Goal: Task Accomplishment & Management: Manage account settings

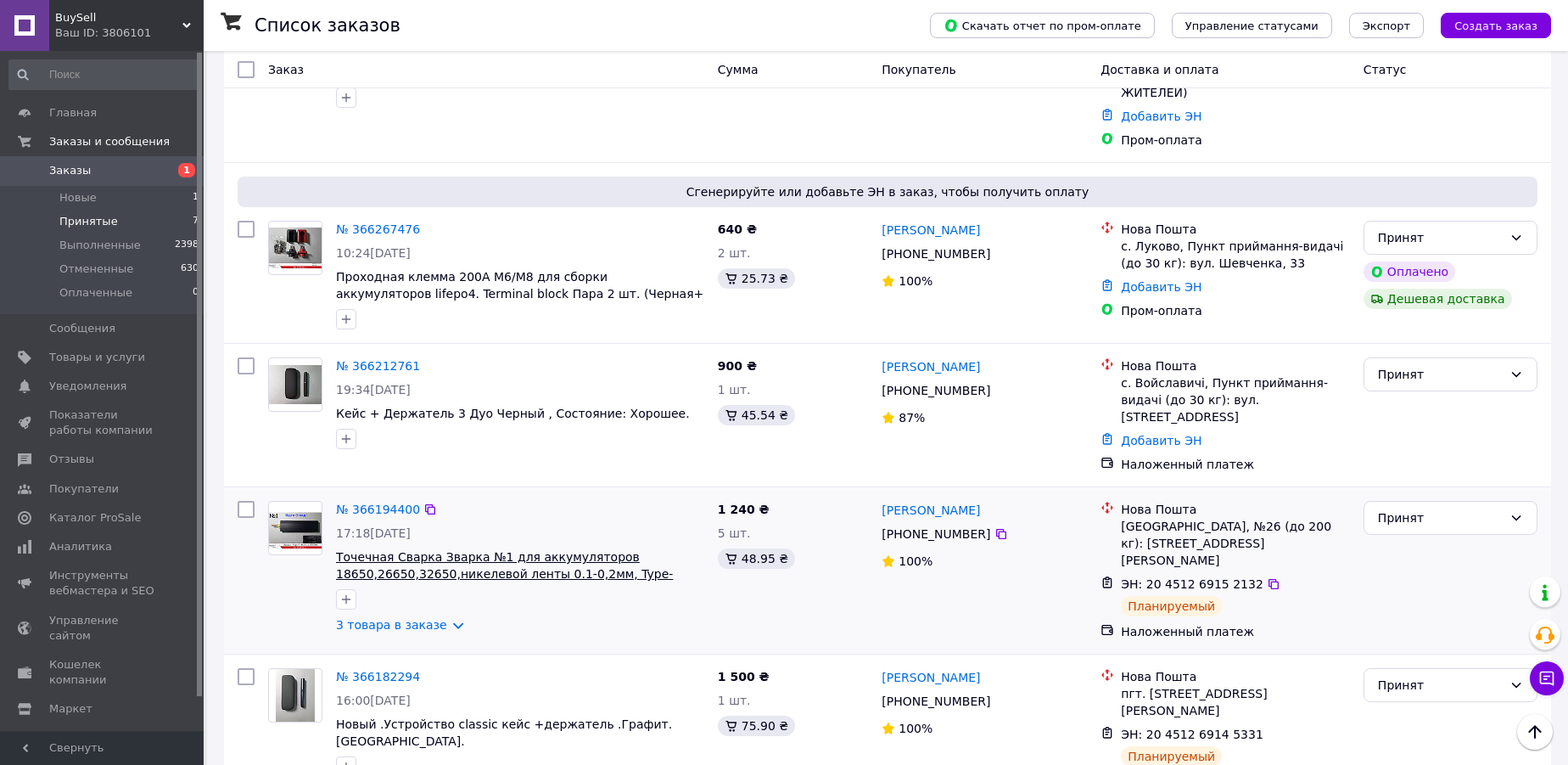
scroll to position [302, 0]
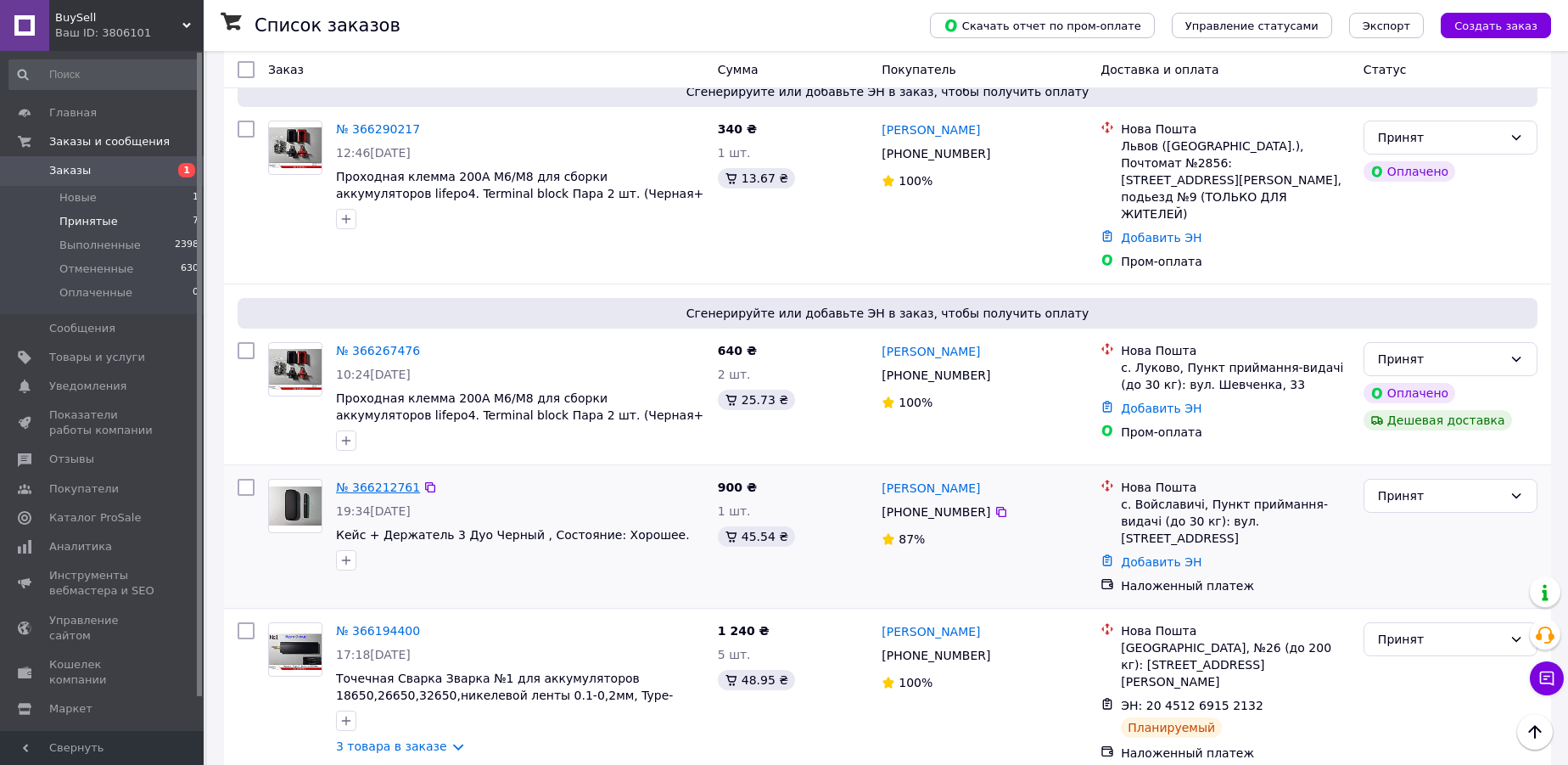
click at [385, 481] on link "№ 366212761" at bounding box center [377, 487] width 84 height 14
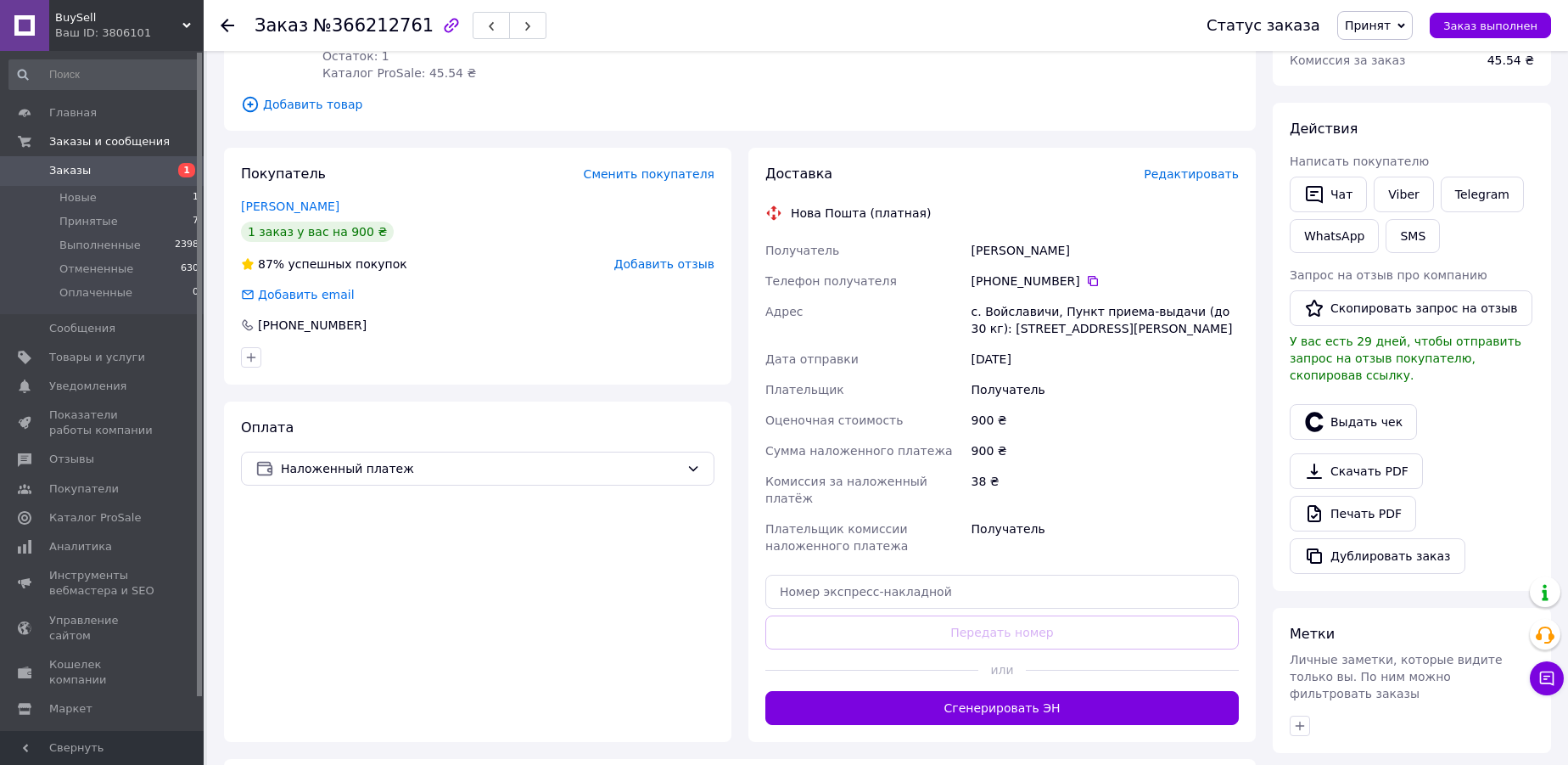
scroll to position [231, 0]
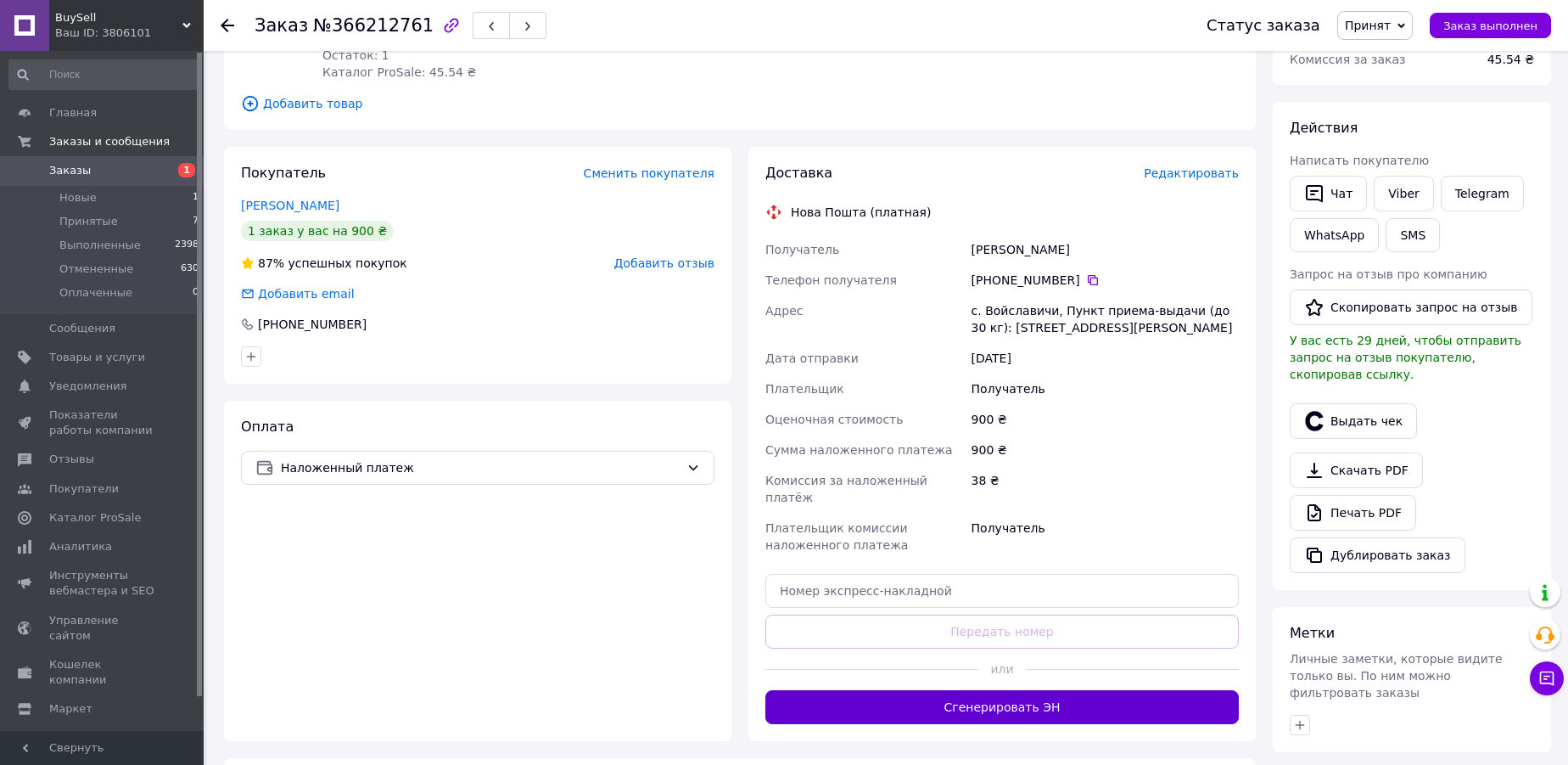
click at [964, 690] on button "Сгенерировать ЭН" at bounding box center [1002, 707] width 473 height 34
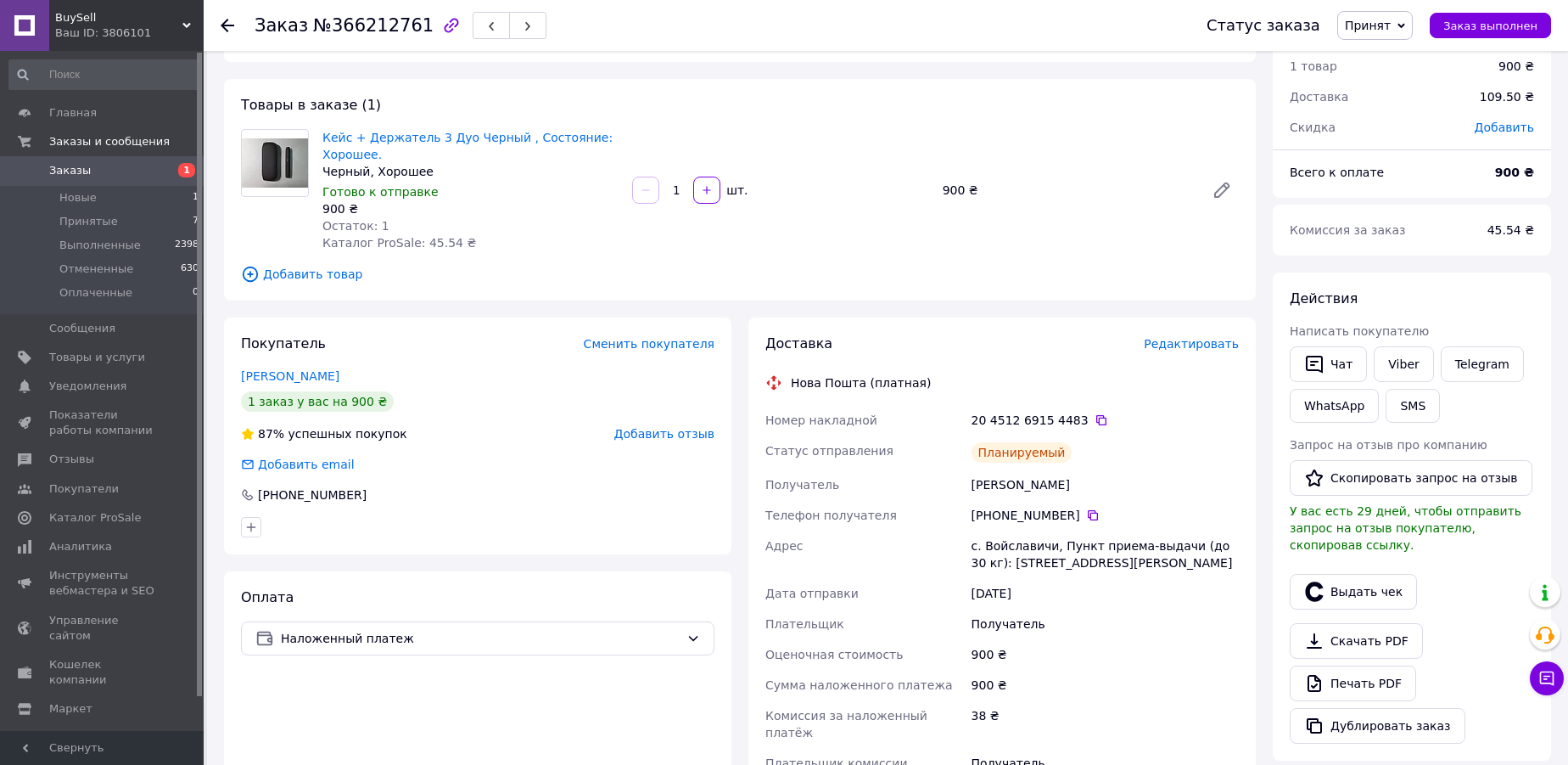
scroll to position [0, 0]
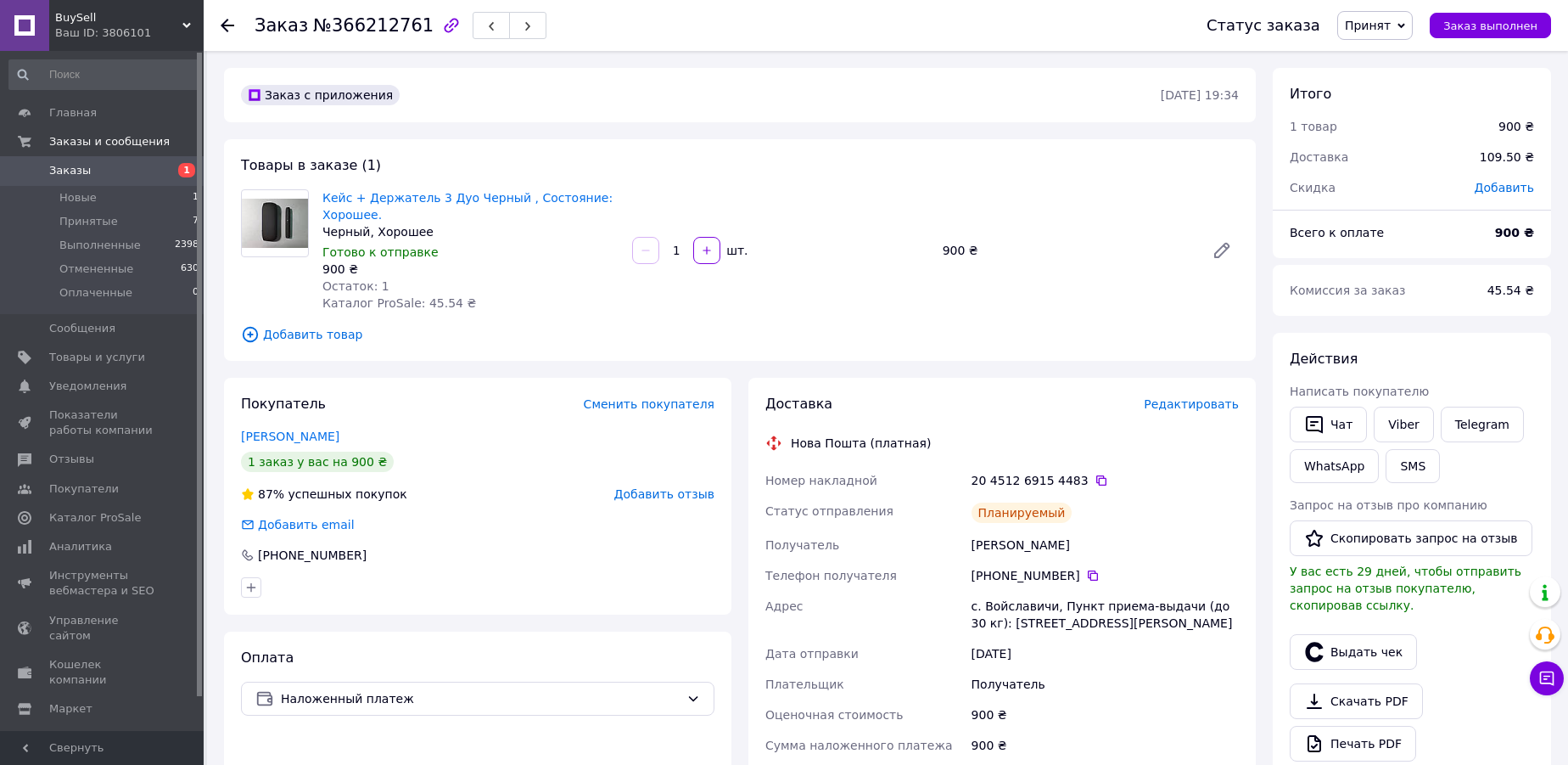
click at [226, 25] on use at bounding box center [227, 25] width 14 height 14
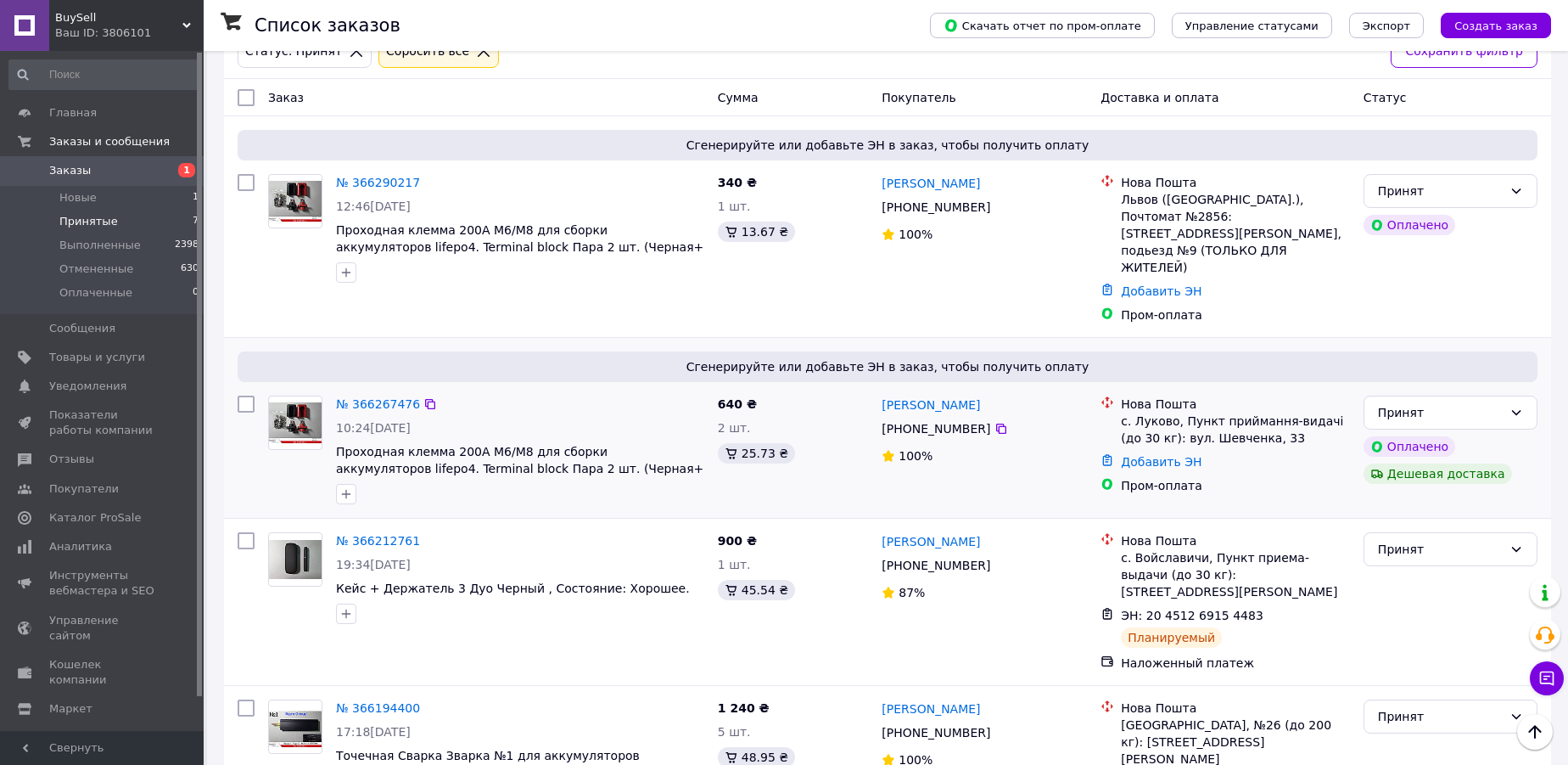
scroll to position [172, 0]
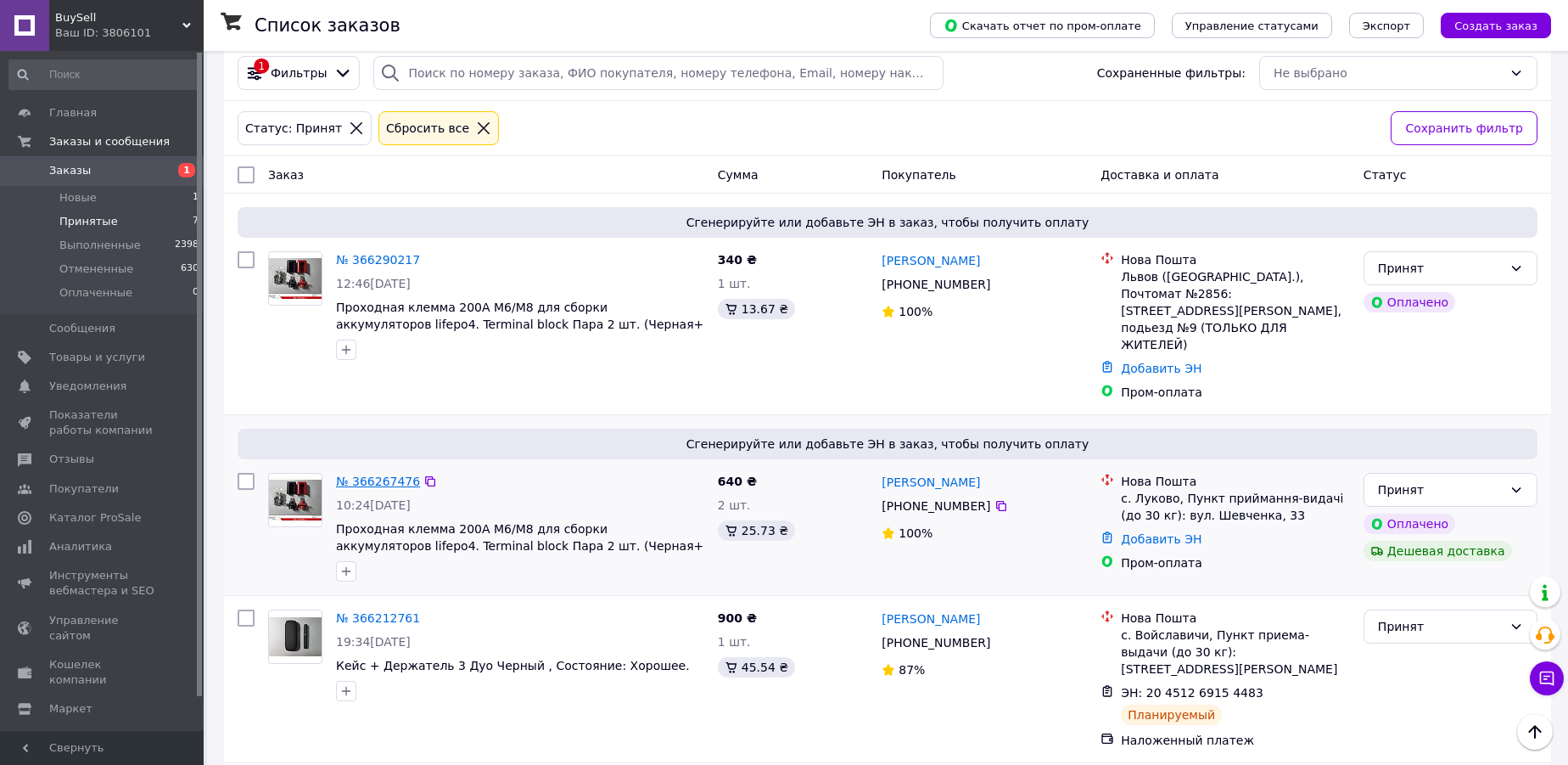
click at [380, 474] on link "№ 366267476" at bounding box center [377, 481] width 84 height 14
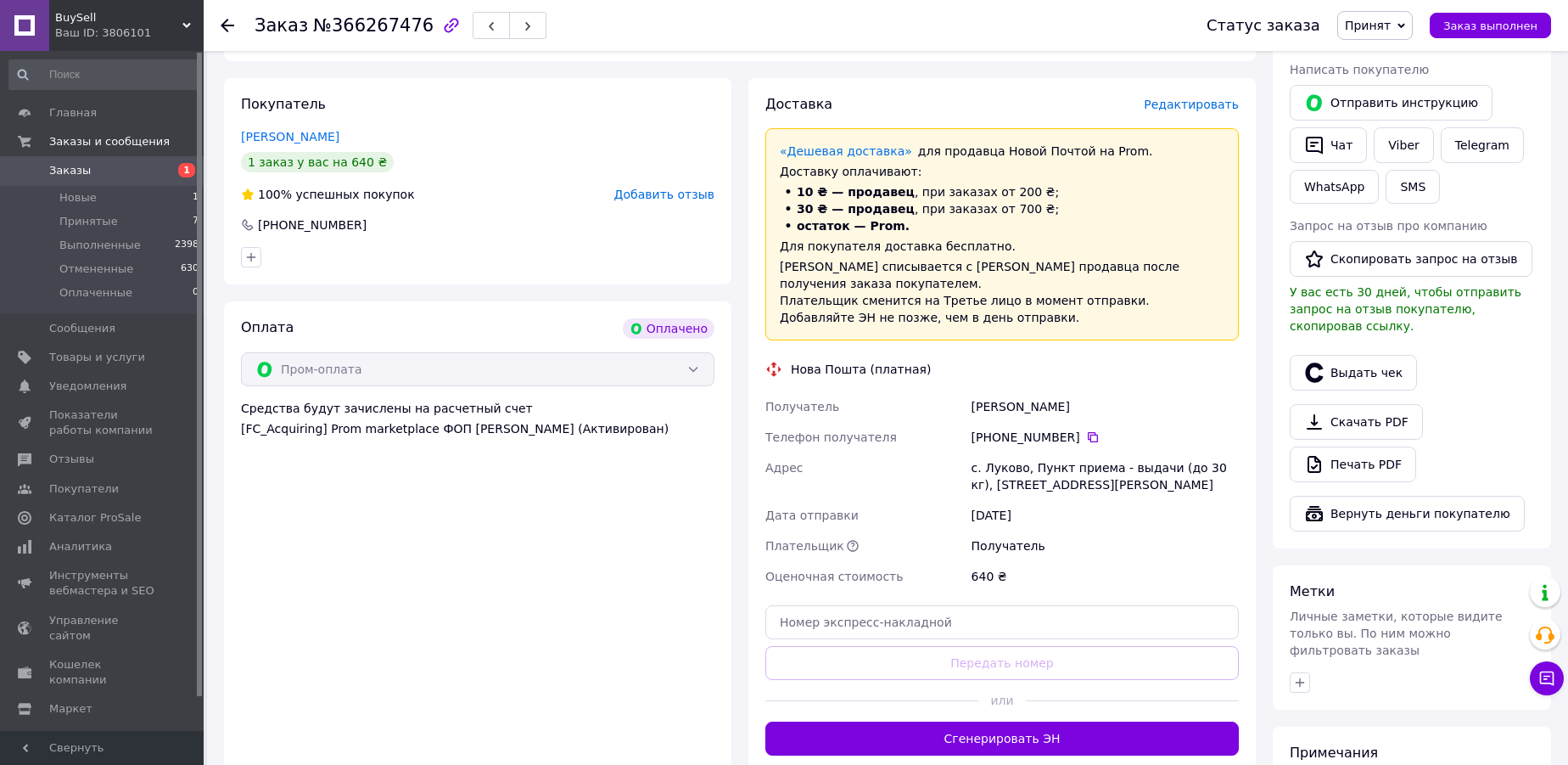
scroll to position [386, 0]
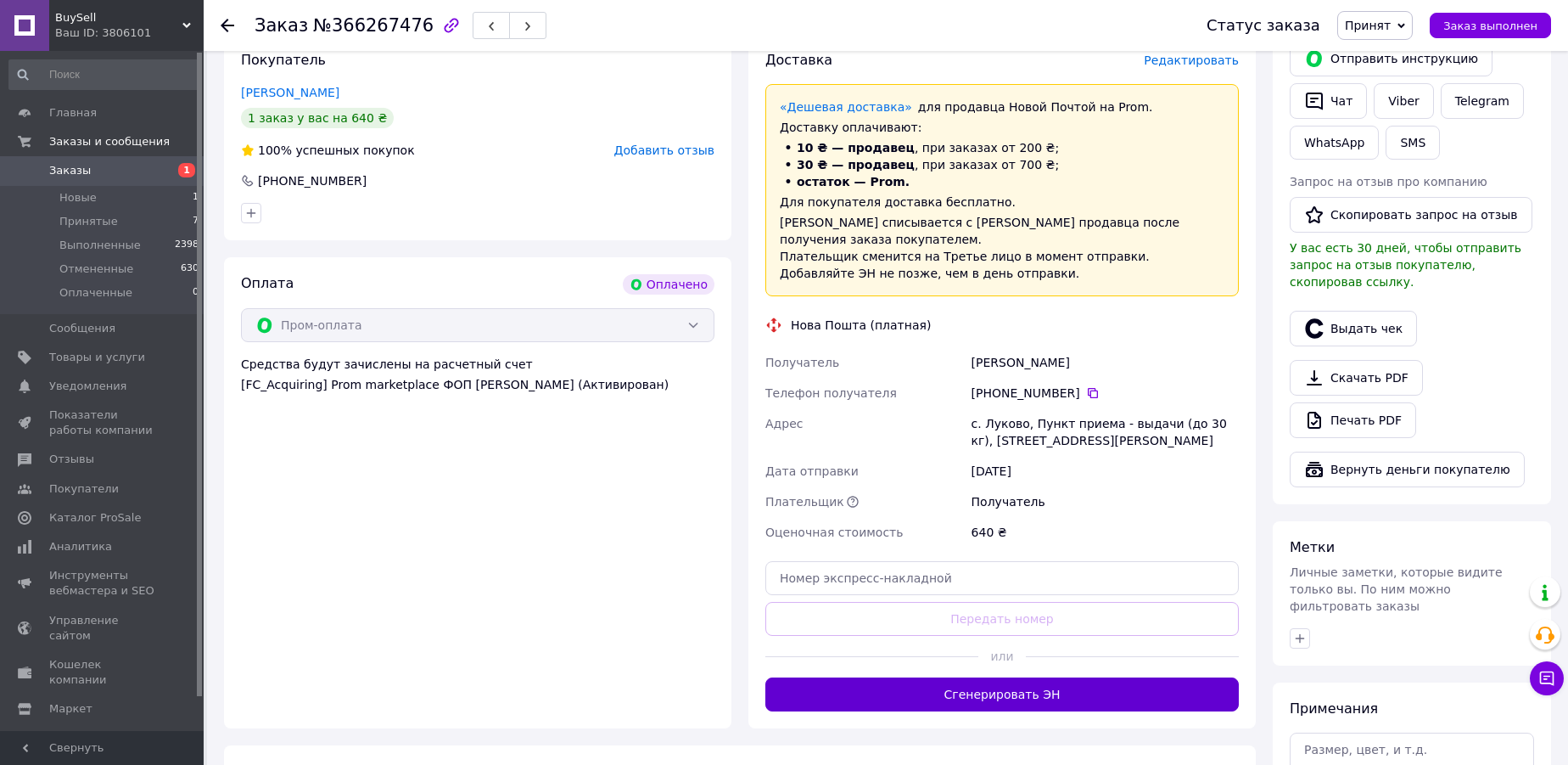
click at [1025, 677] on button "Сгенерировать ЭН" at bounding box center [1002, 694] width 473 height 34
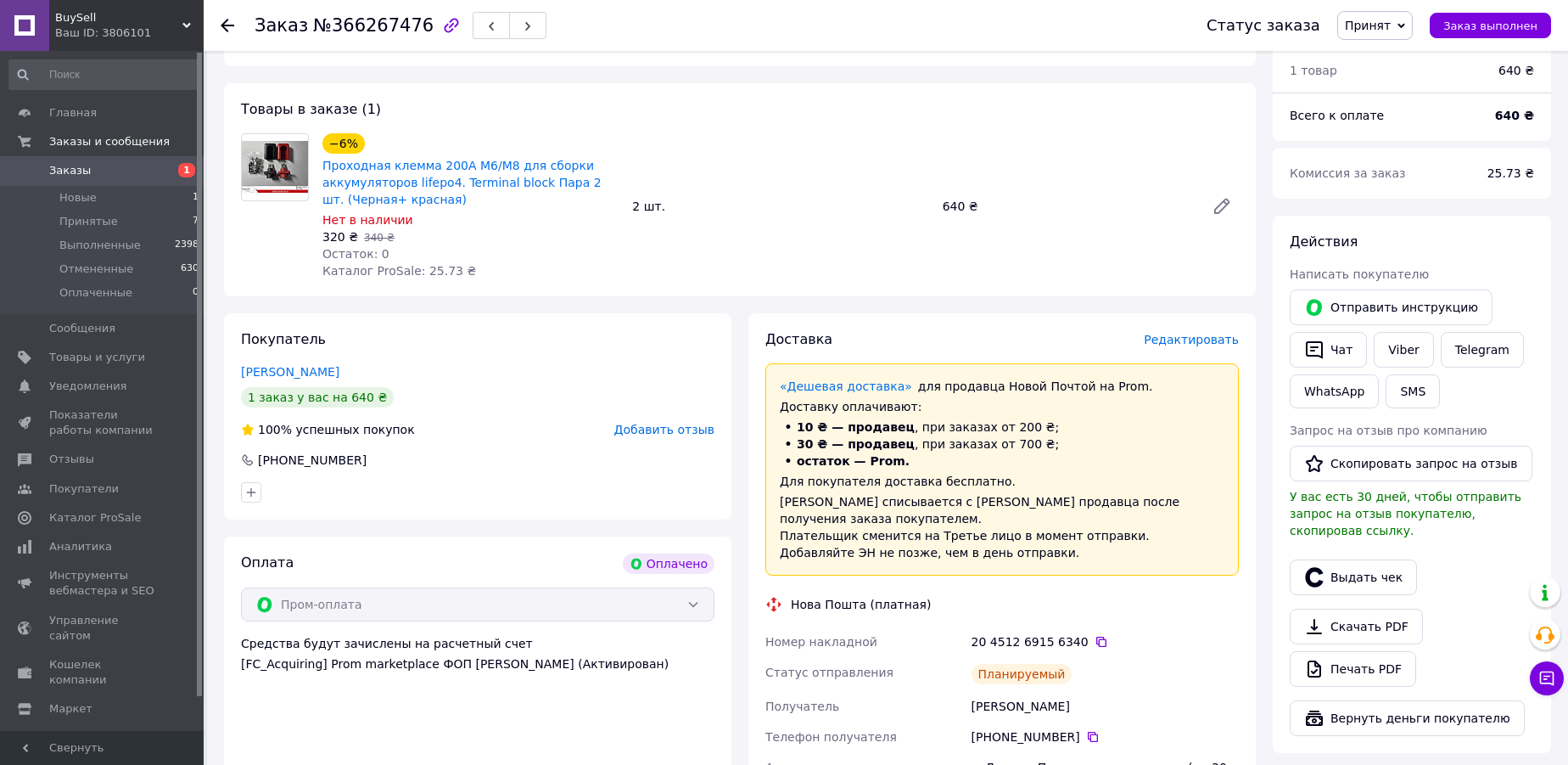
scroll to position [77, 0]
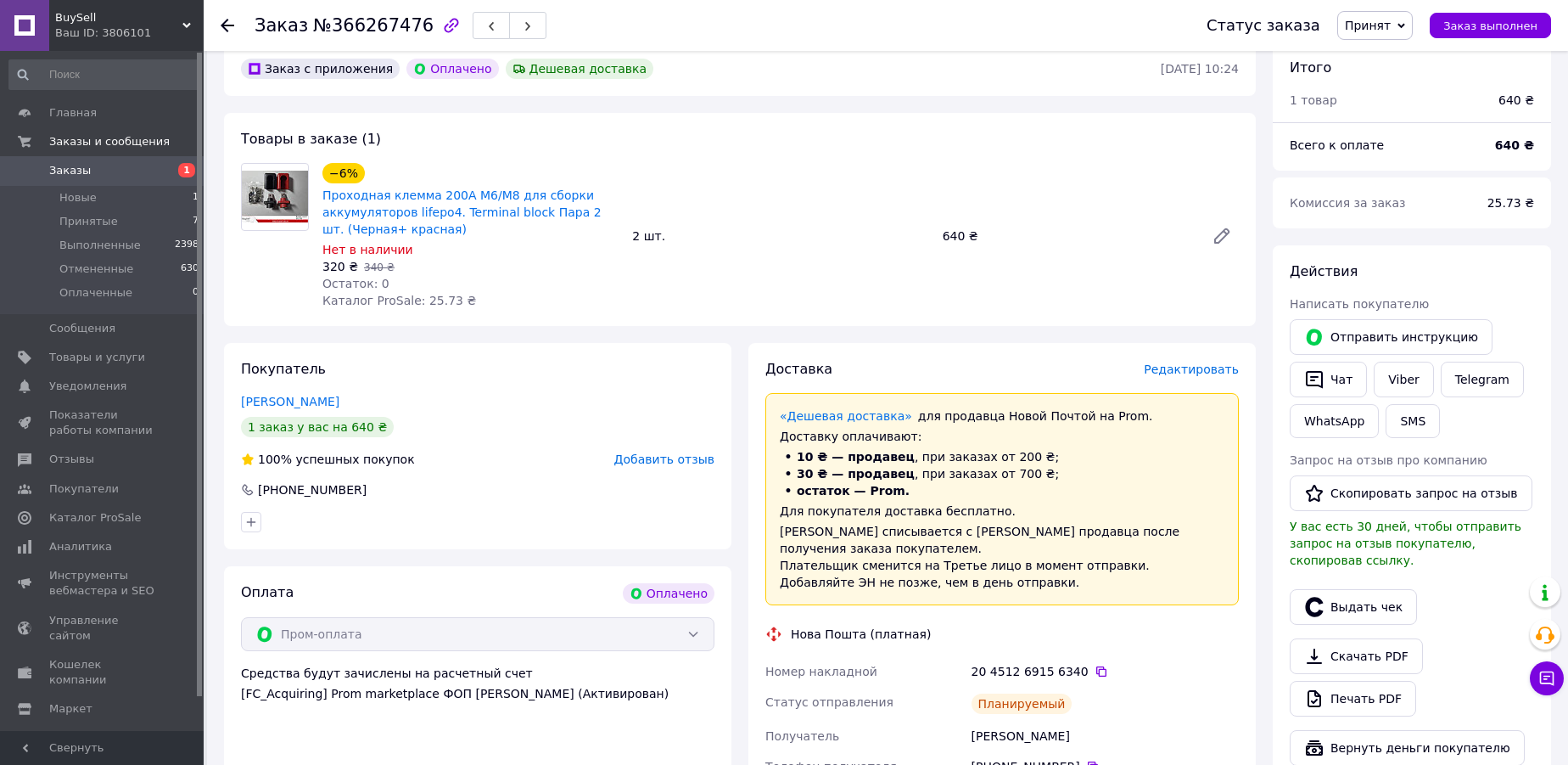
click at [225, 24] on use at bounding box center [227, 25] width 14 height 14
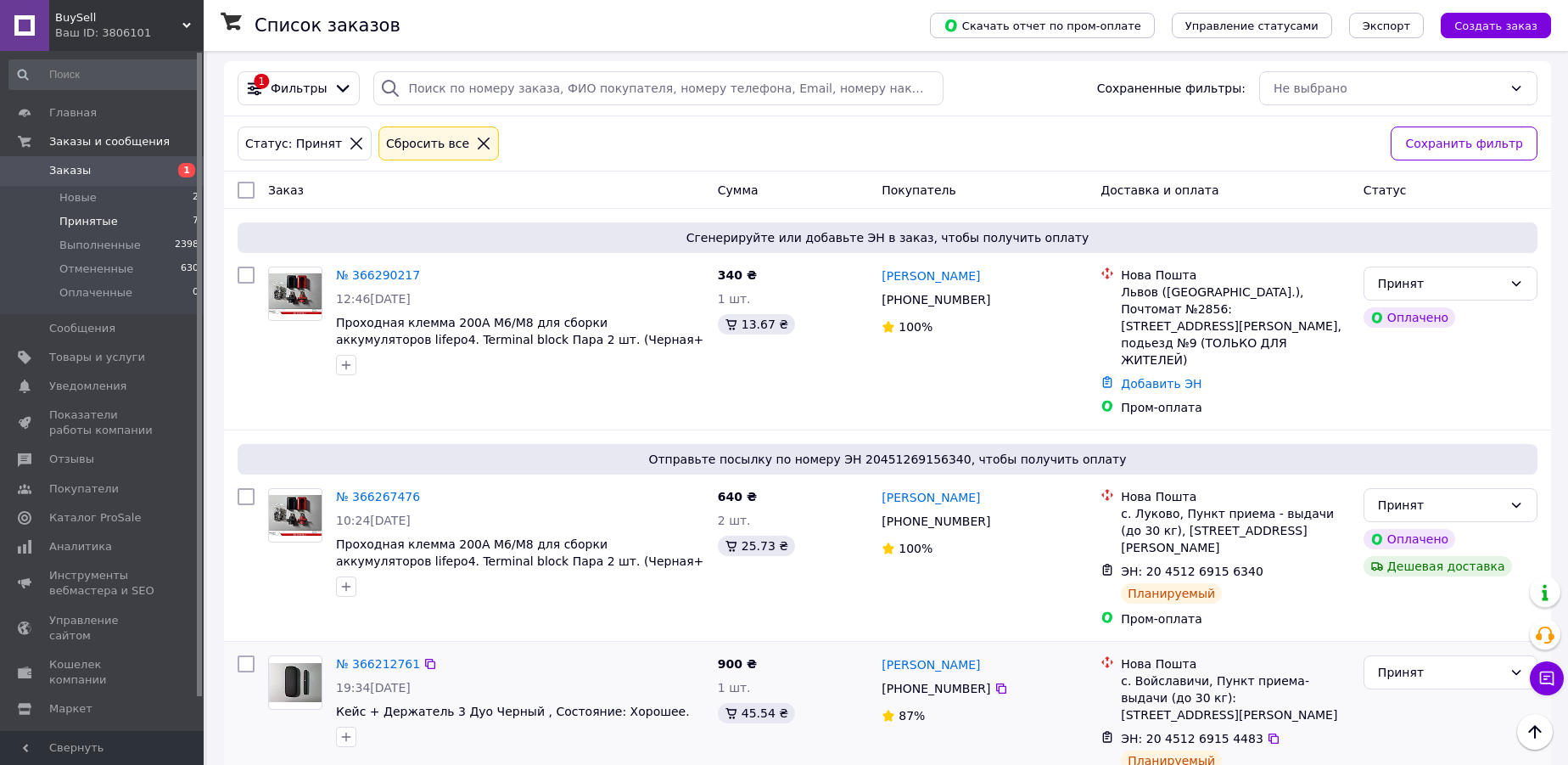
scroll to position [153, 0]
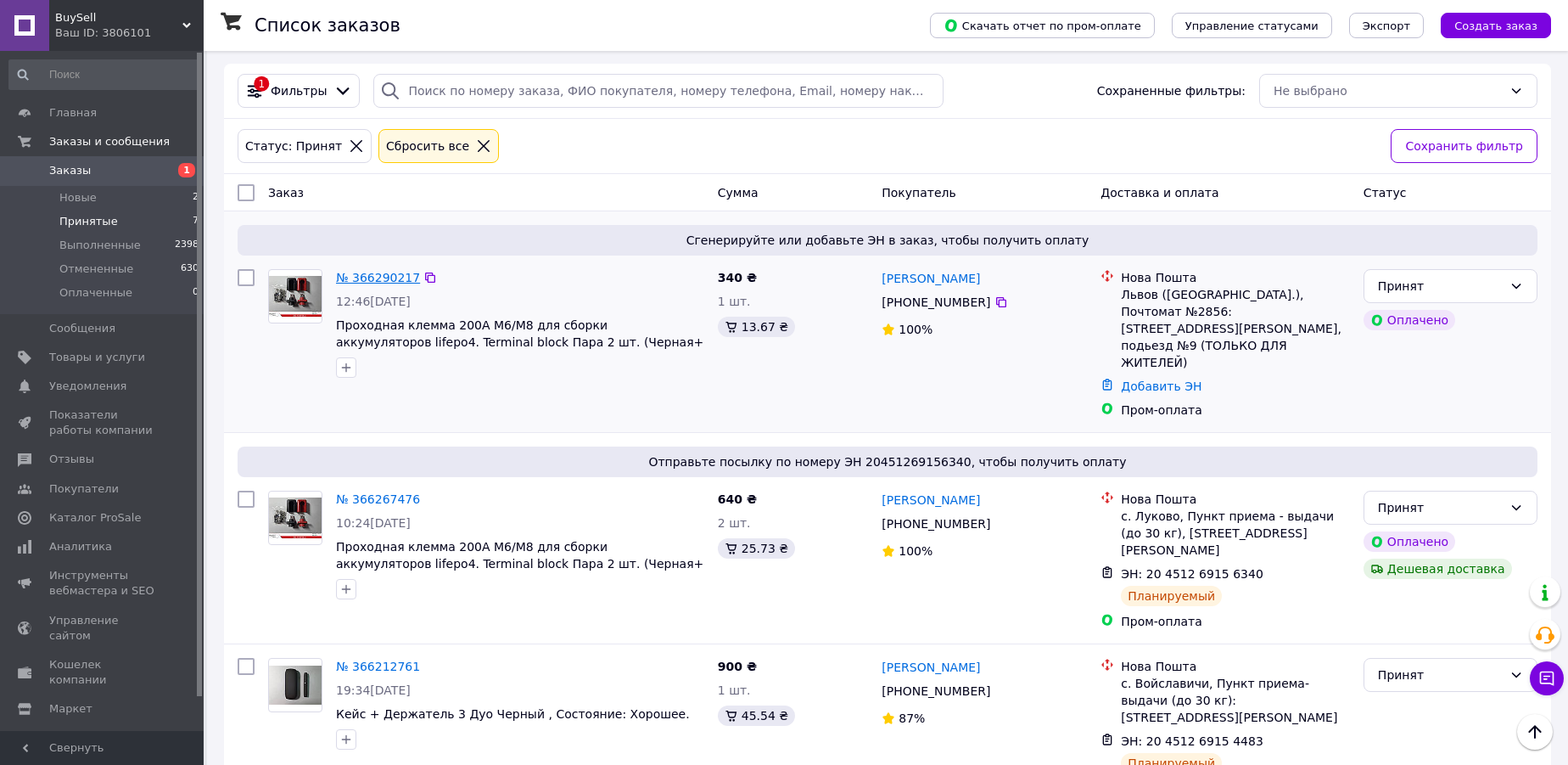
click at [356, 279] on link "№ 366290217" at bounding box center [377, 277] width 84 height 14
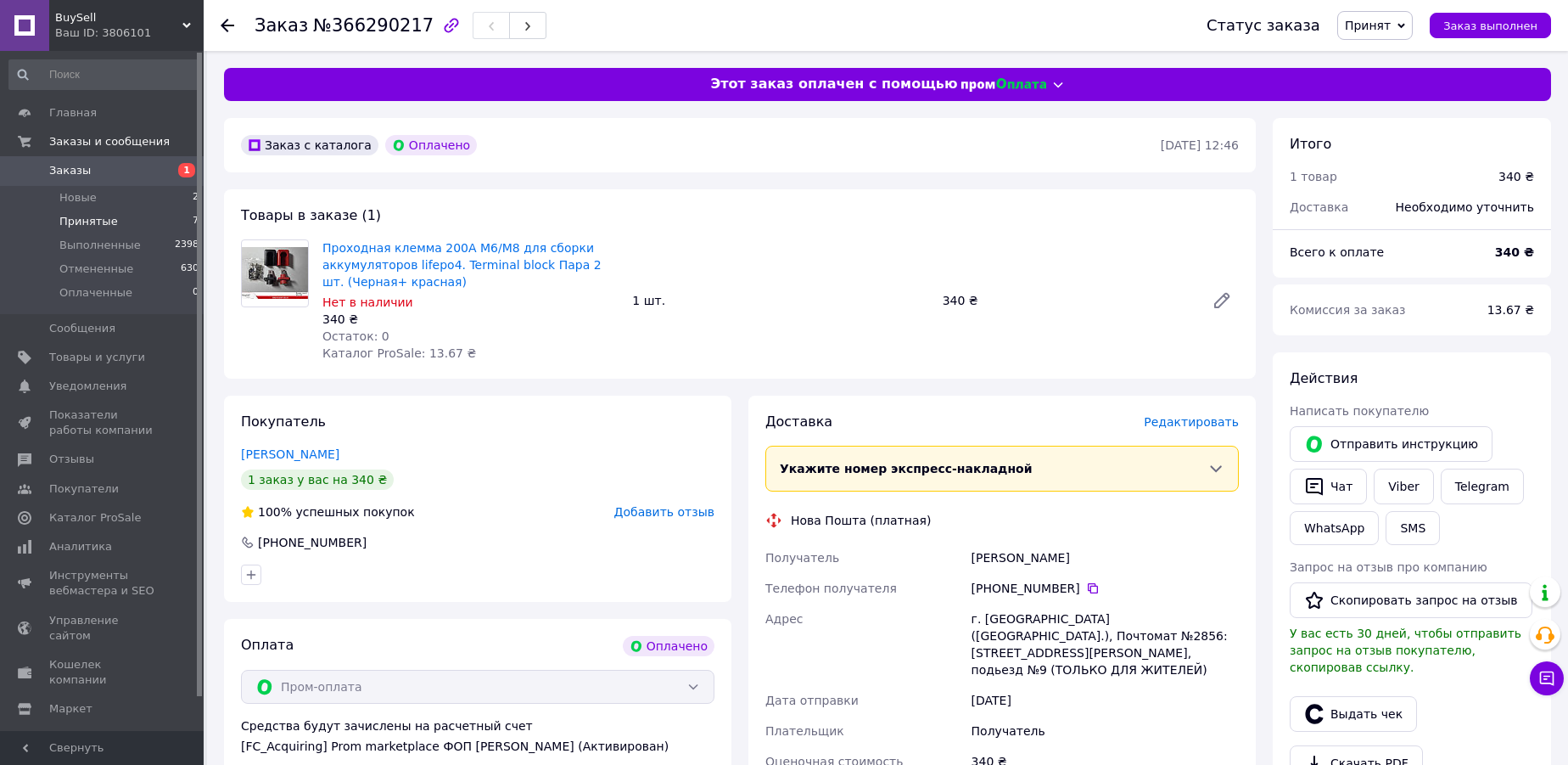
click at [99, 221] on span "Принятые" at bounding box center [88, 221] width 58 height 16
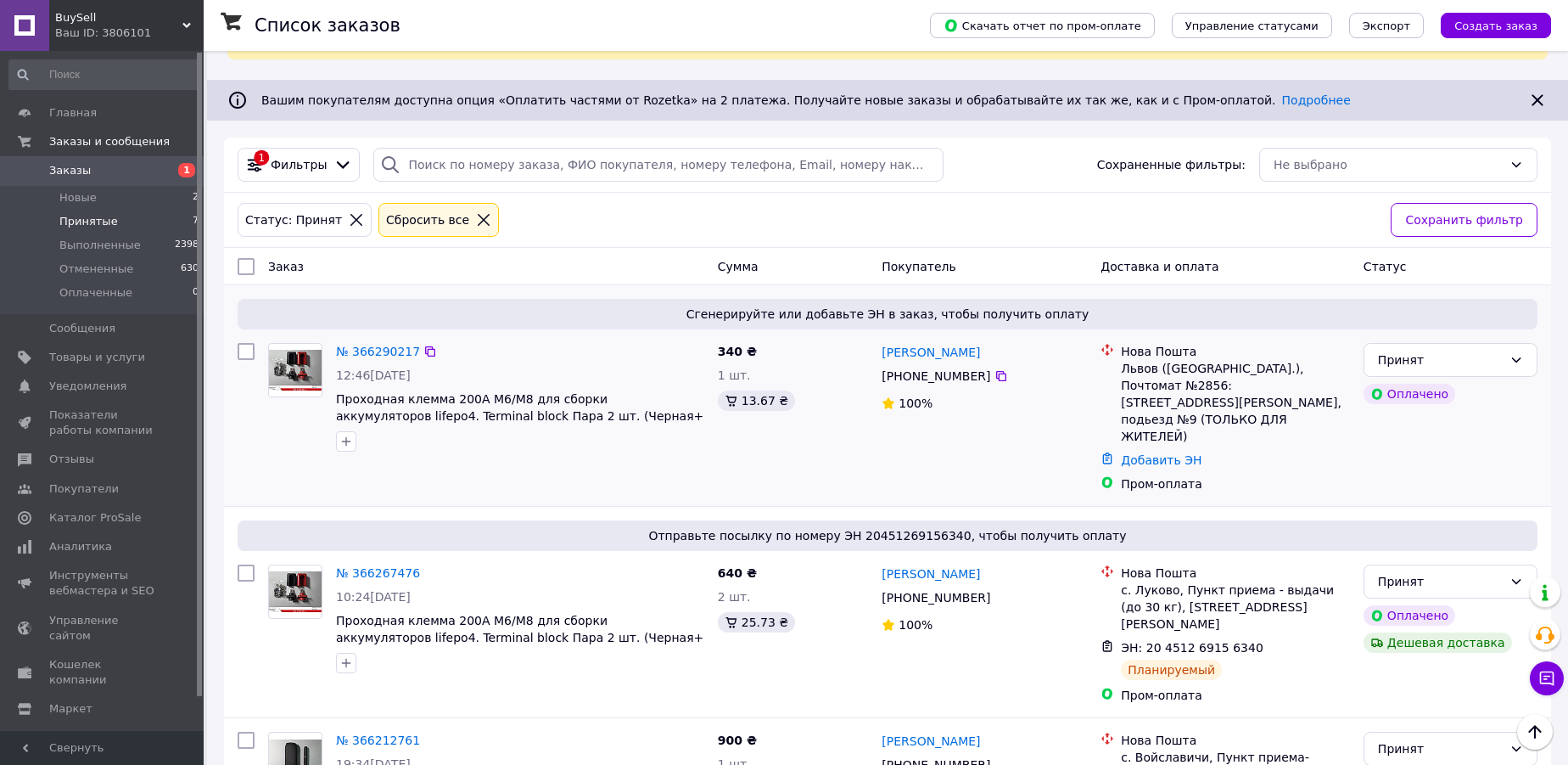
scroll to position [77, 0]
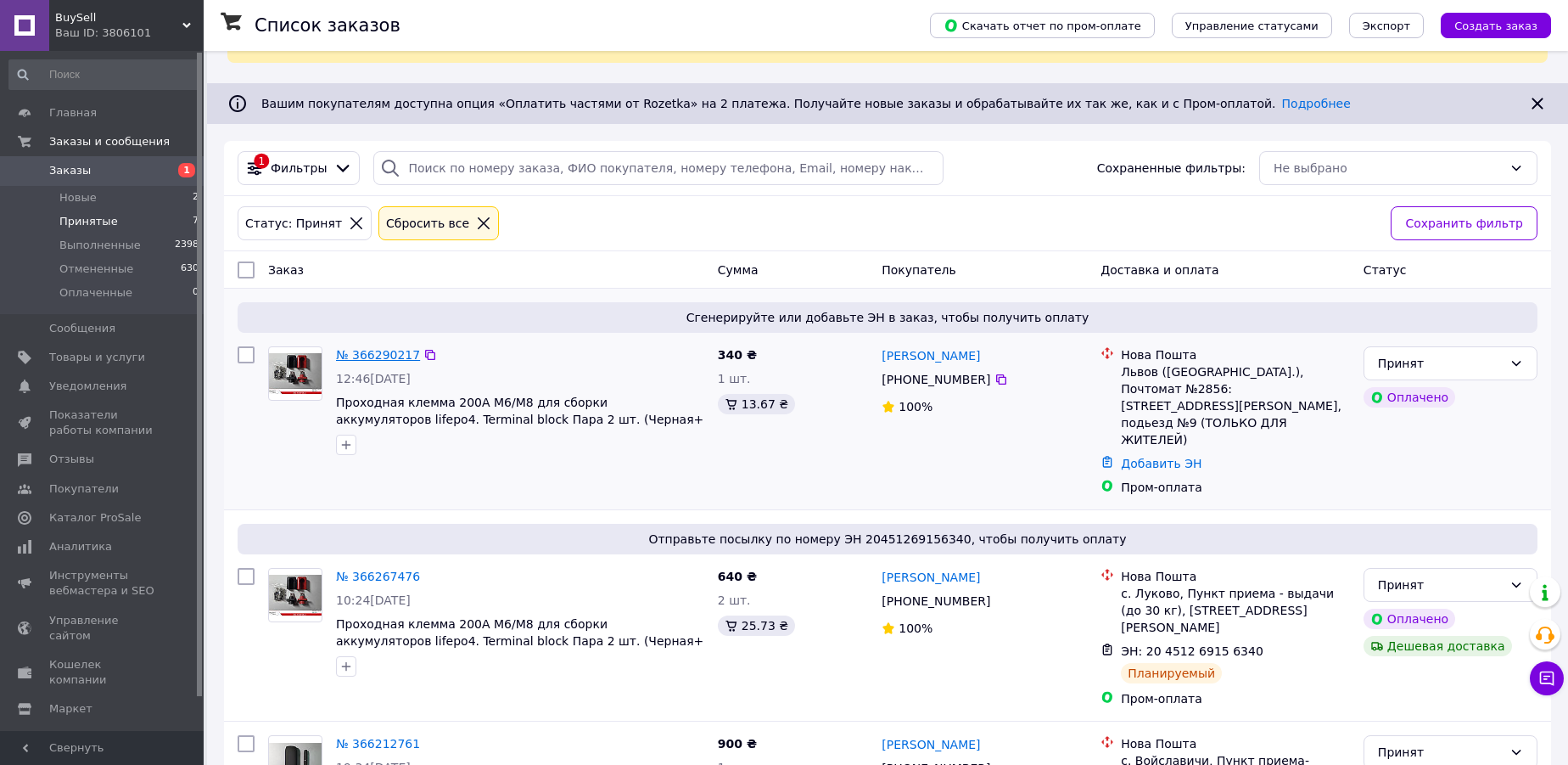
click at [385, 351] on link "№ 366290217" at bounding box center [377, 354] width 84 height 14
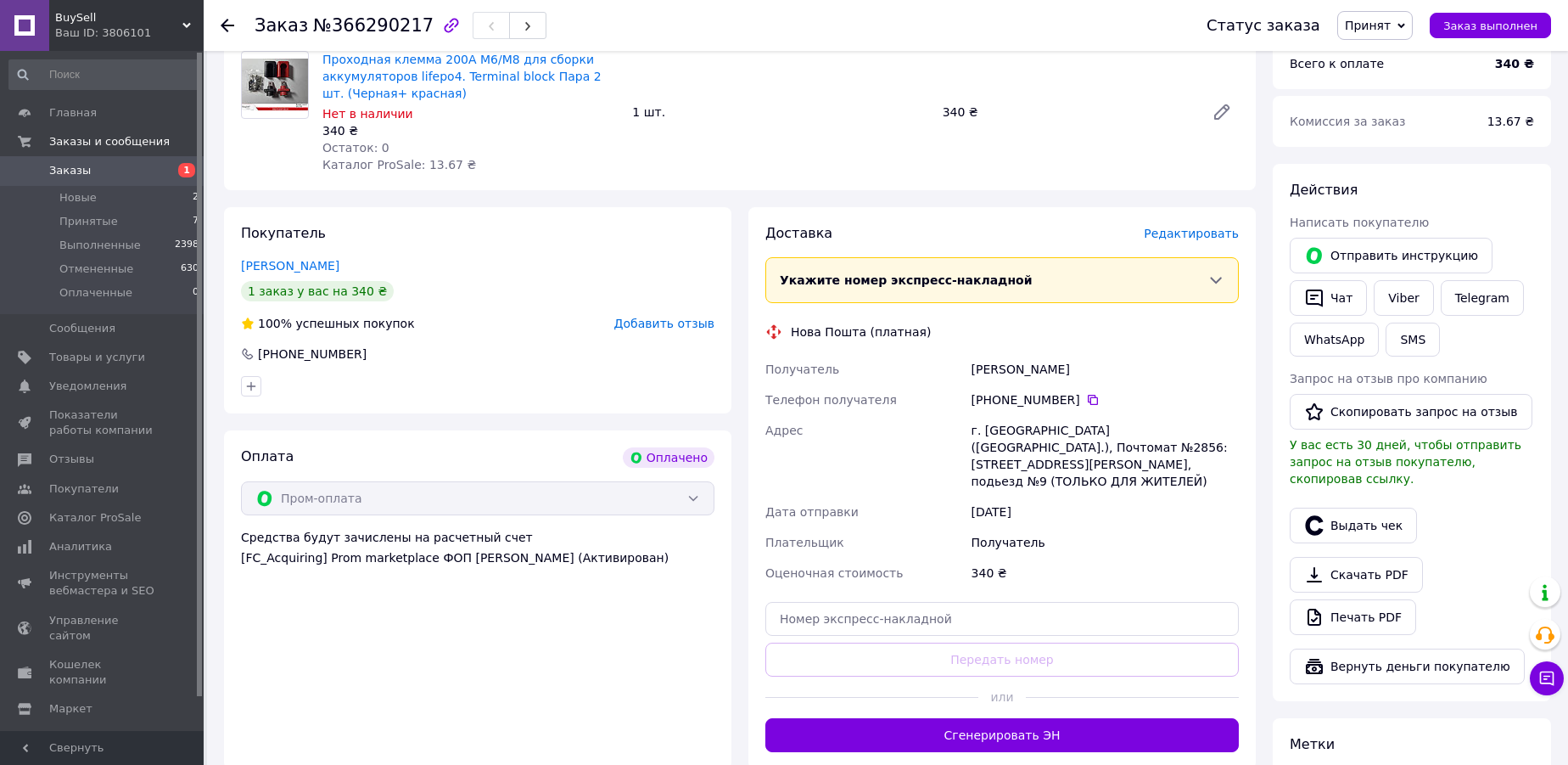
scroll to position [308, 0]
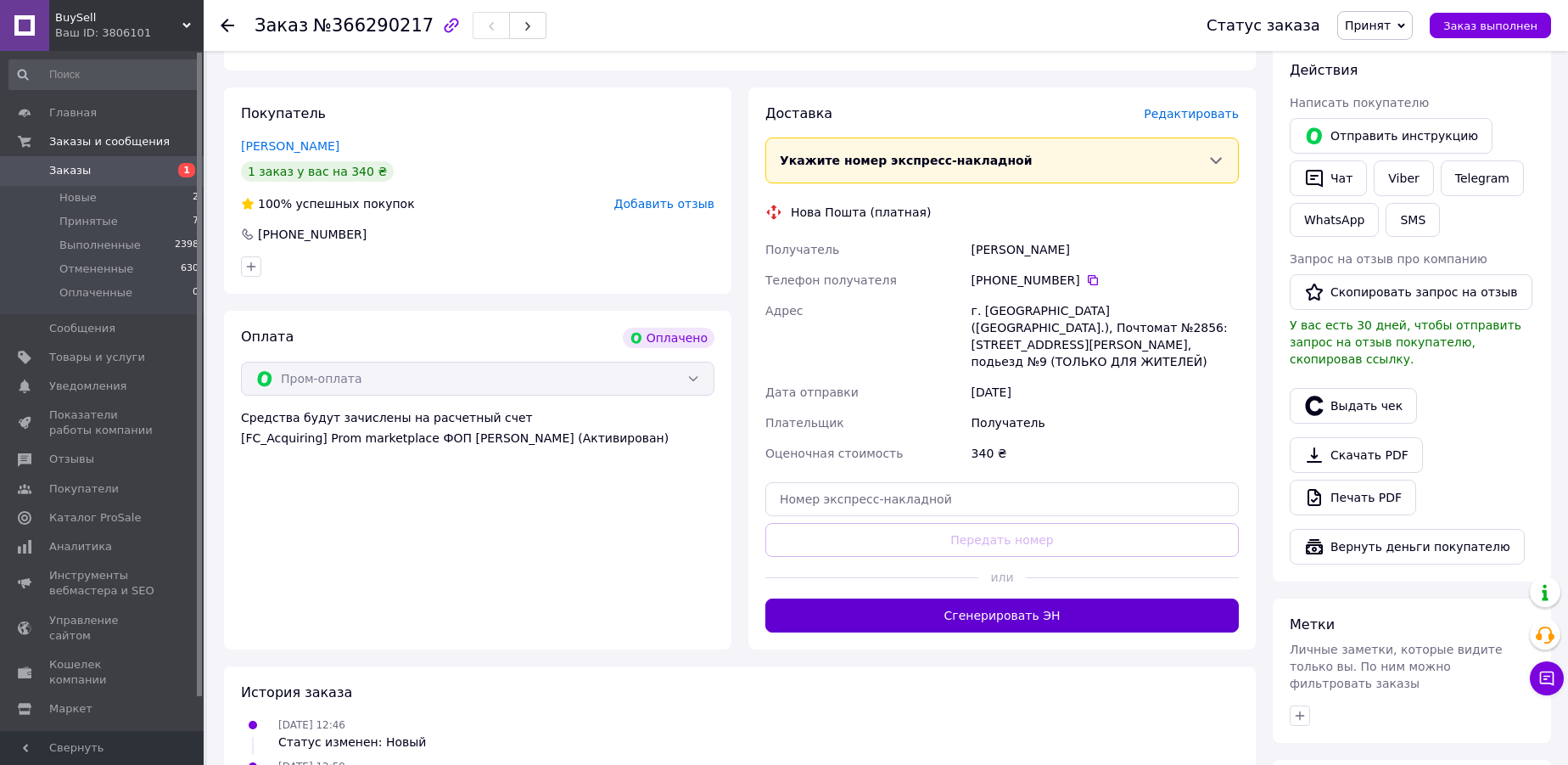
click at [1013, 598] on button "Сгенерировать ЭН" at bounding box center [1002, 615] width 473 height 34
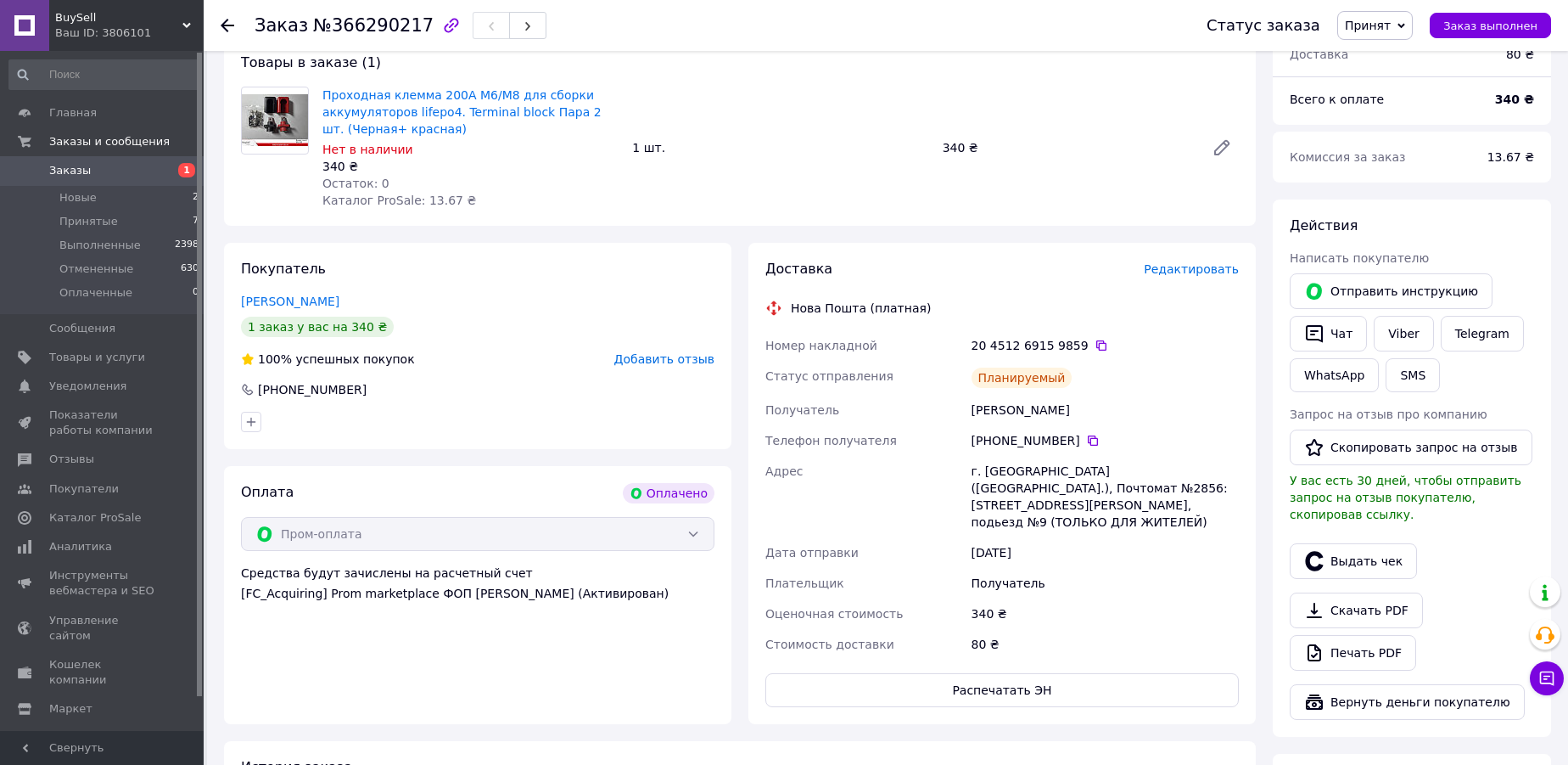
scroll to position [153, 0]
click at [1095, 344] on icon at bounding box center [1101, 344] width 14 height 14
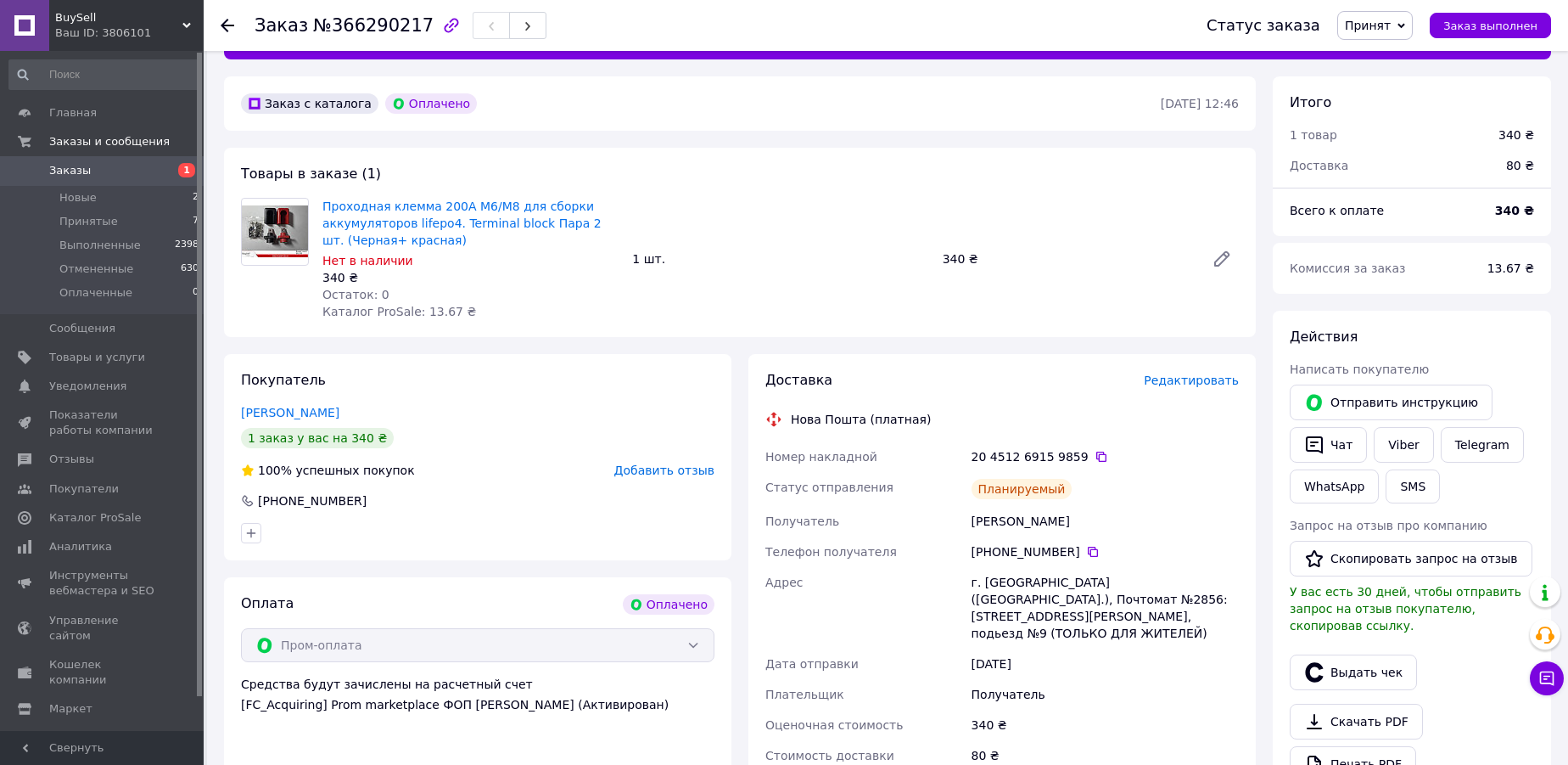
scroll to position [0, 0]
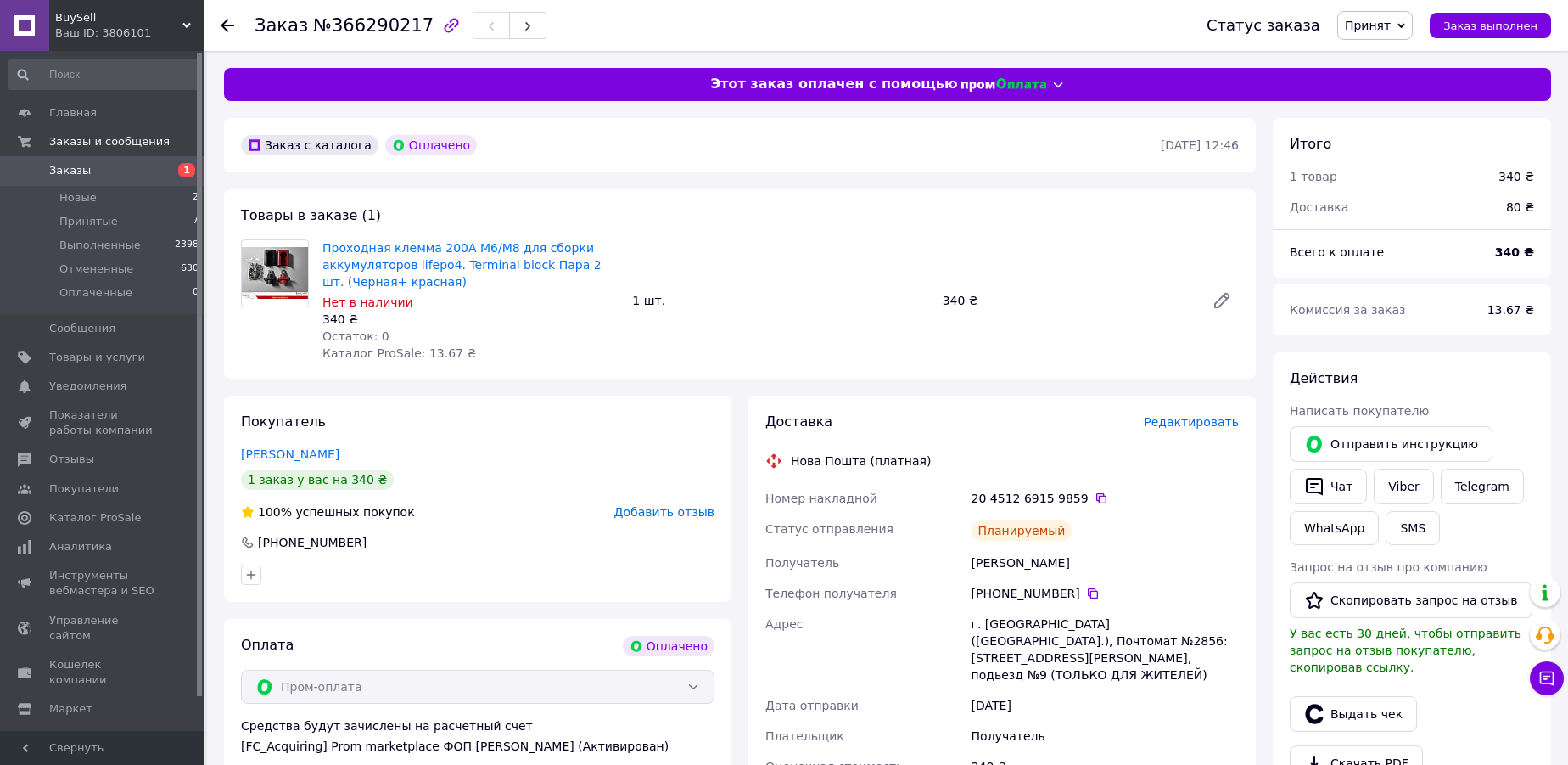
click at [230, 27] on icon at bounding box center [227, 25] width 14 height 14
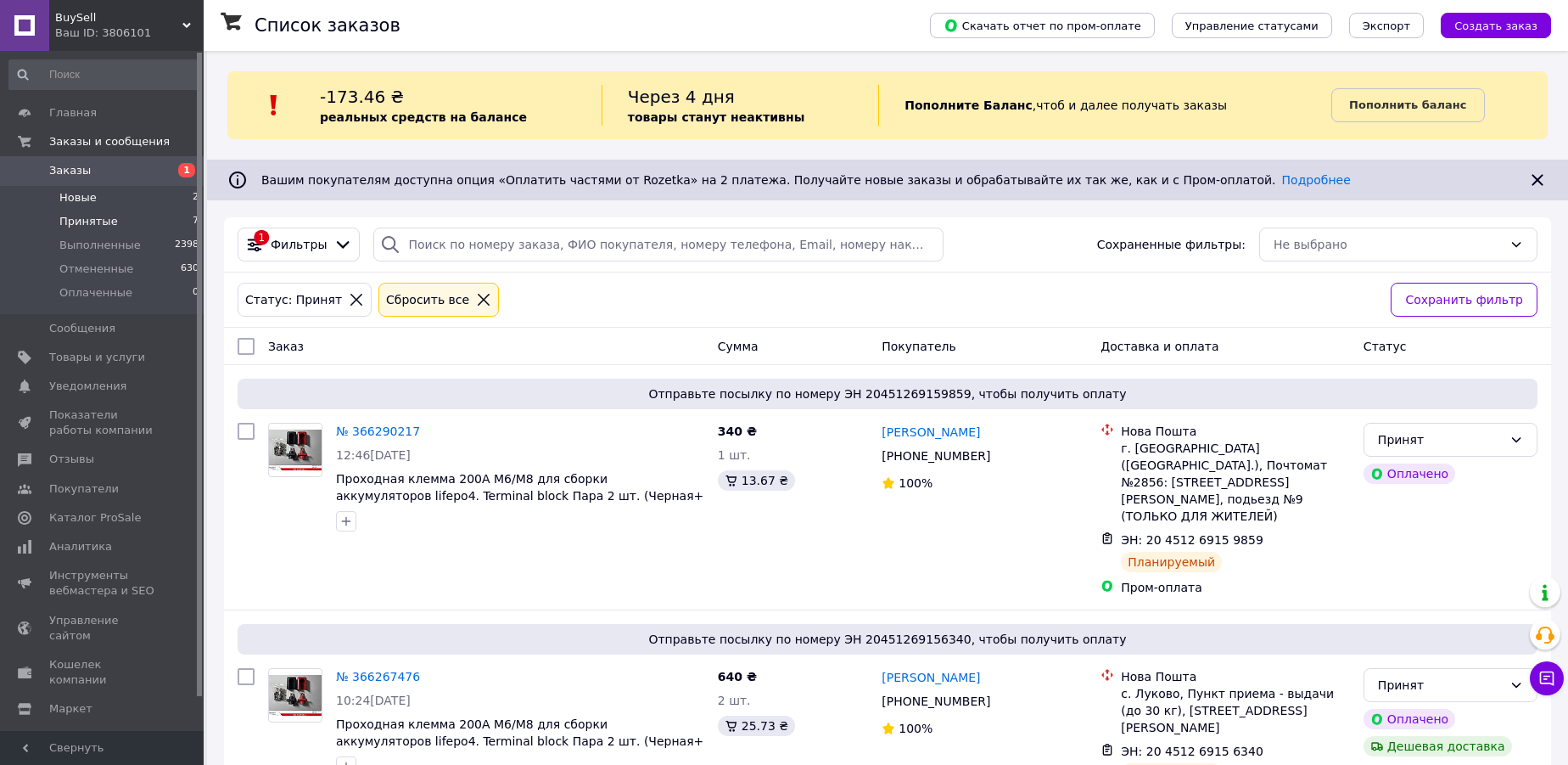
click at [79, 197] on span "Новые" at bounding box center [77, 197] width 37 height 16
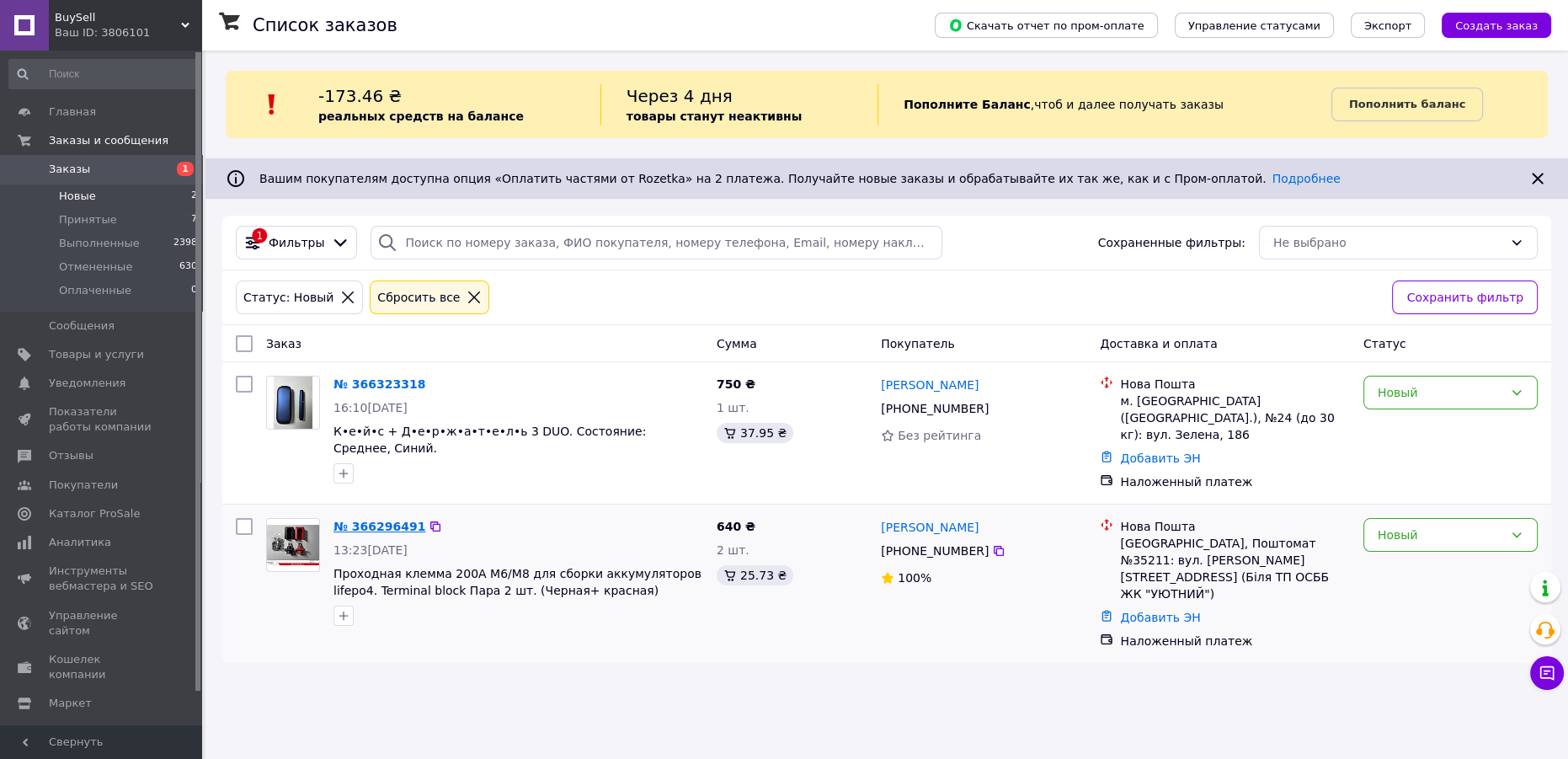
click at [362, 520] on link "№ 366296491" at bounding box center [379, 526] width 92 height 14
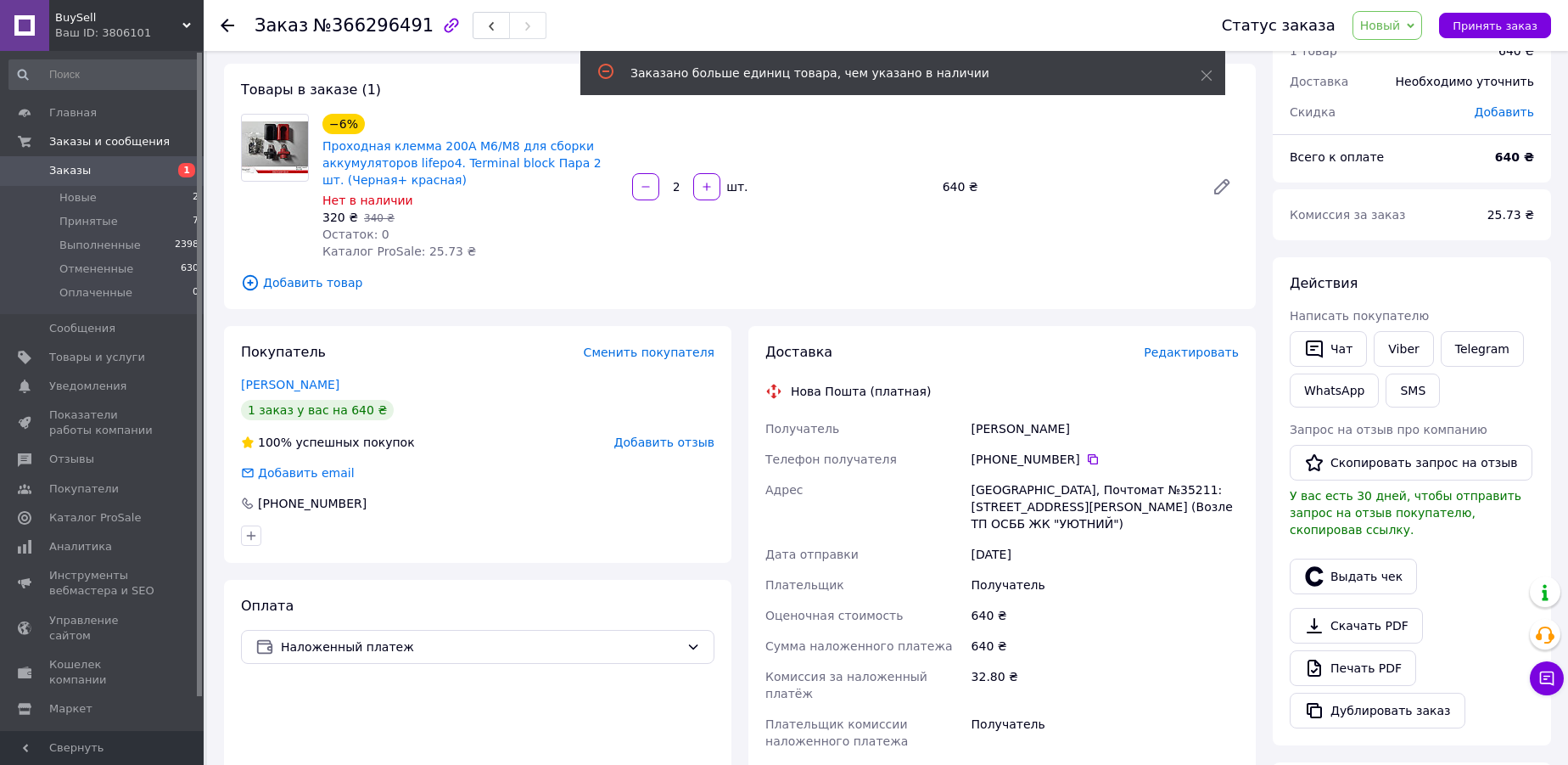
scroll to position [77, 0]
click at [1393, 23] on span "Новый" at bounding box center [1381, 25] width 41 height 14
click at [1392, 58] on li "Принят" at bounding box center [1398, 60] width 90 height 26
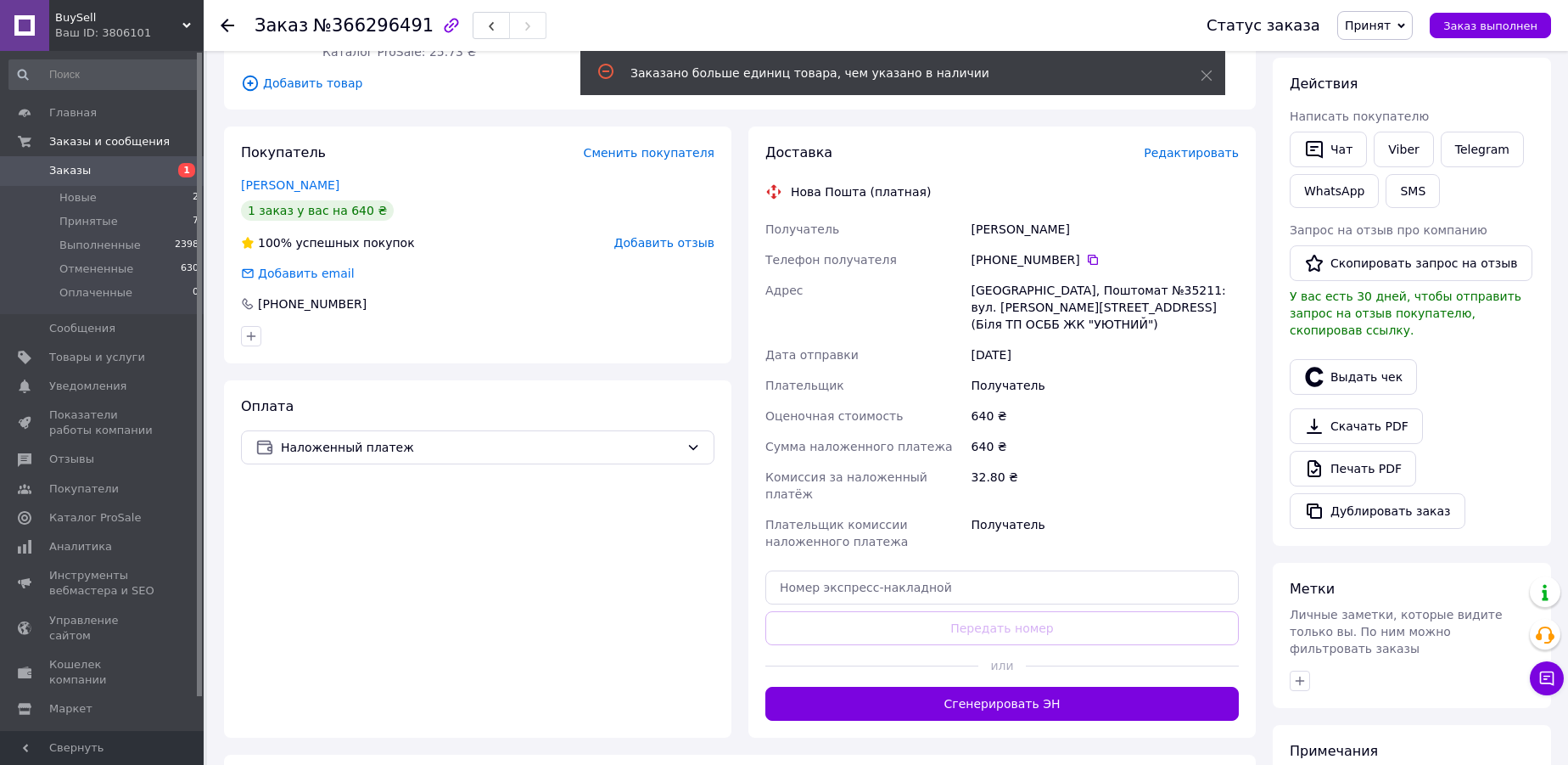
scroll to position [308, 0]
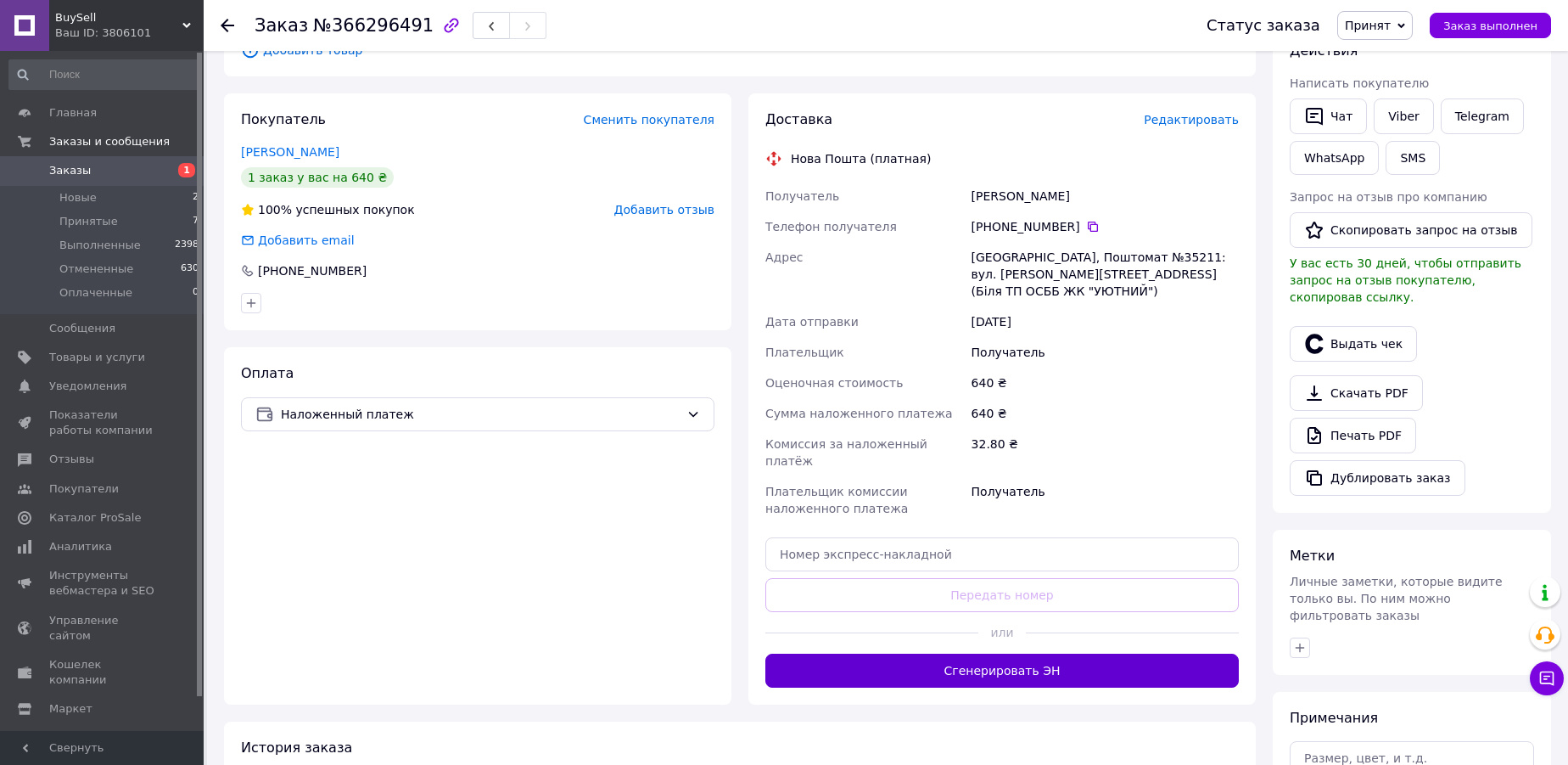
click at [971, 653] on button "Сгенерировать ЭН" at bounding box center [1002, 670] width 473 height 34
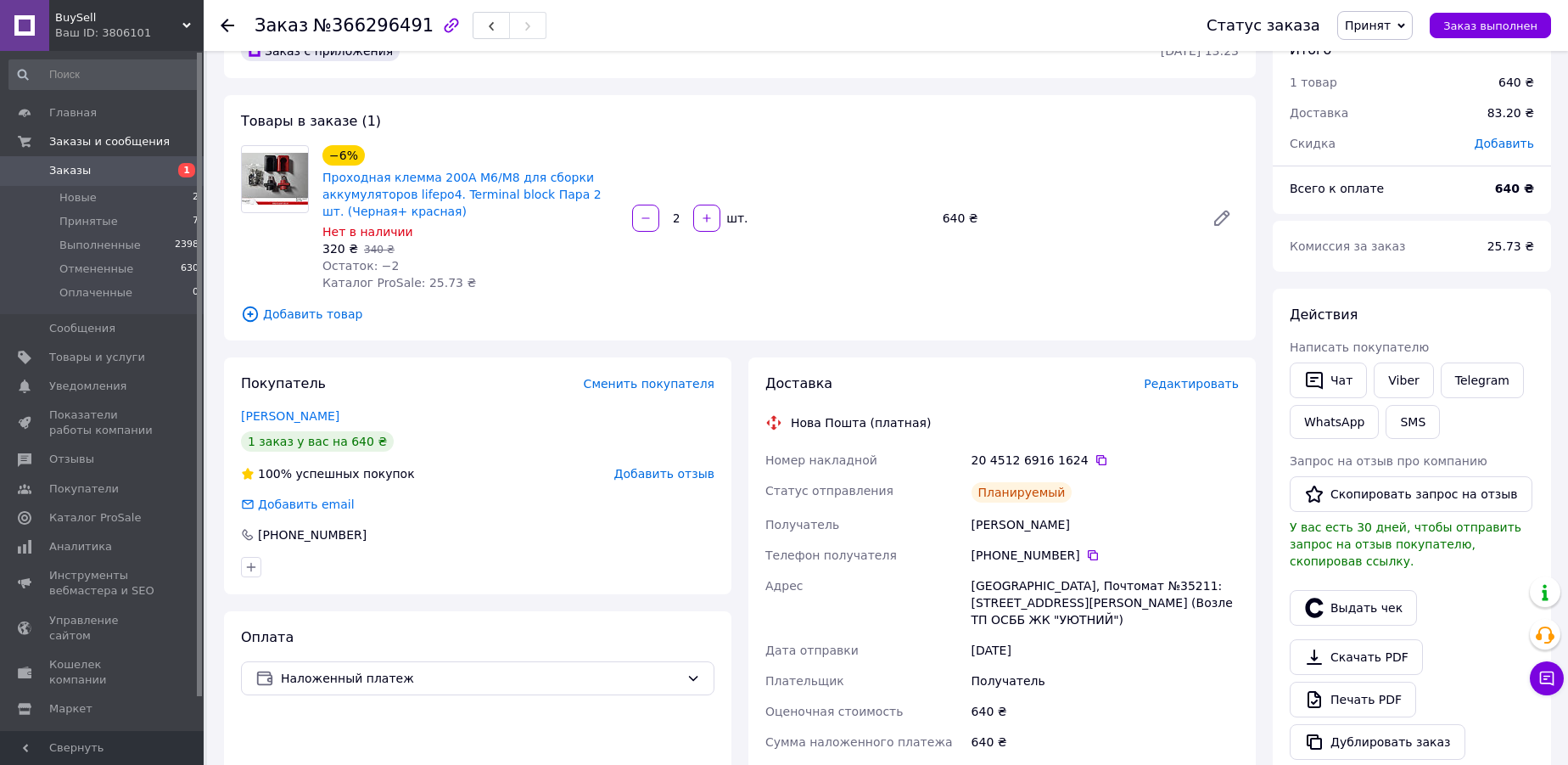
scroll to position [0, 0]
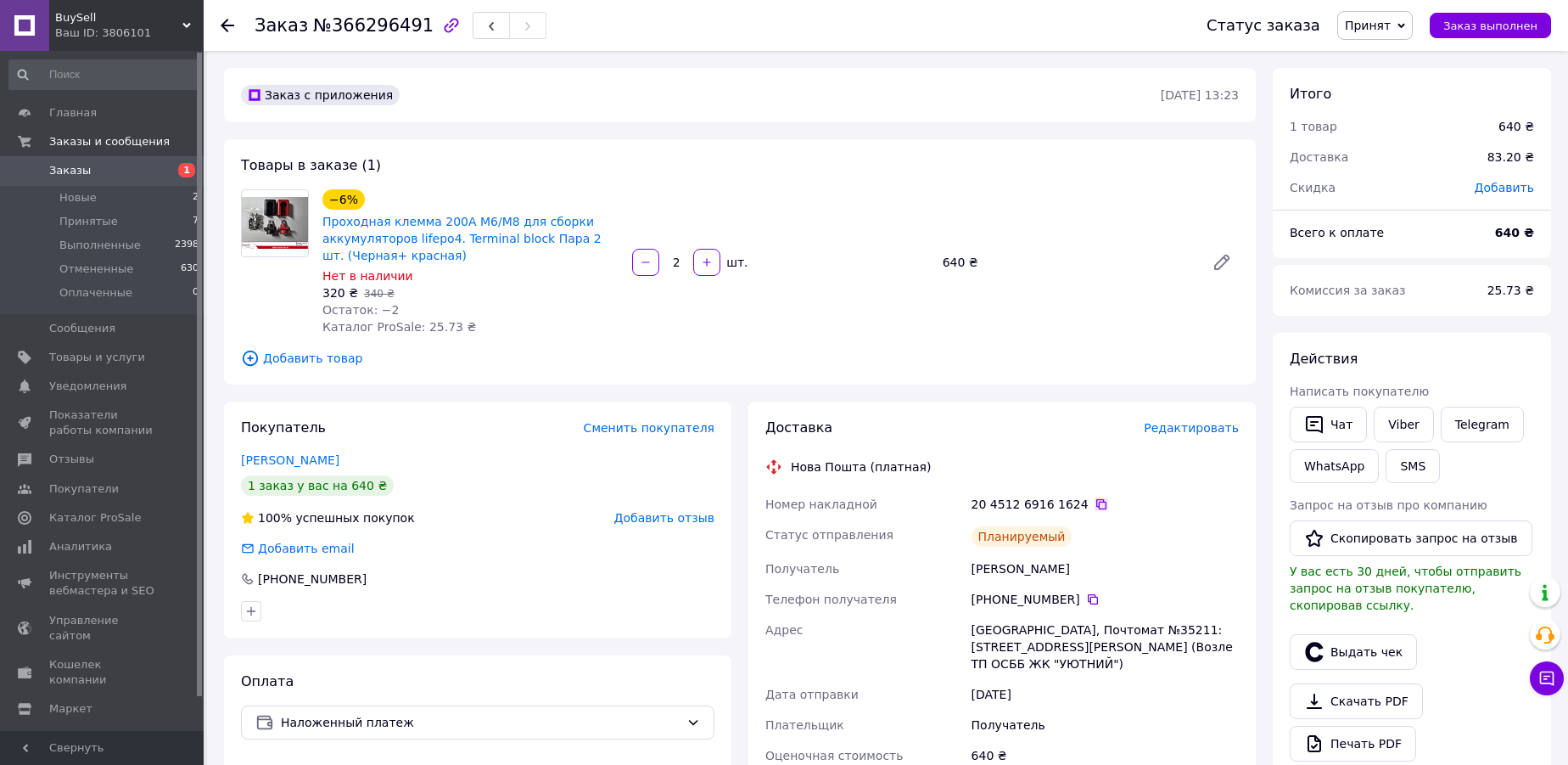
click at [1095, 504] on icon at bounding box center [1101, 504] width 14 height 14
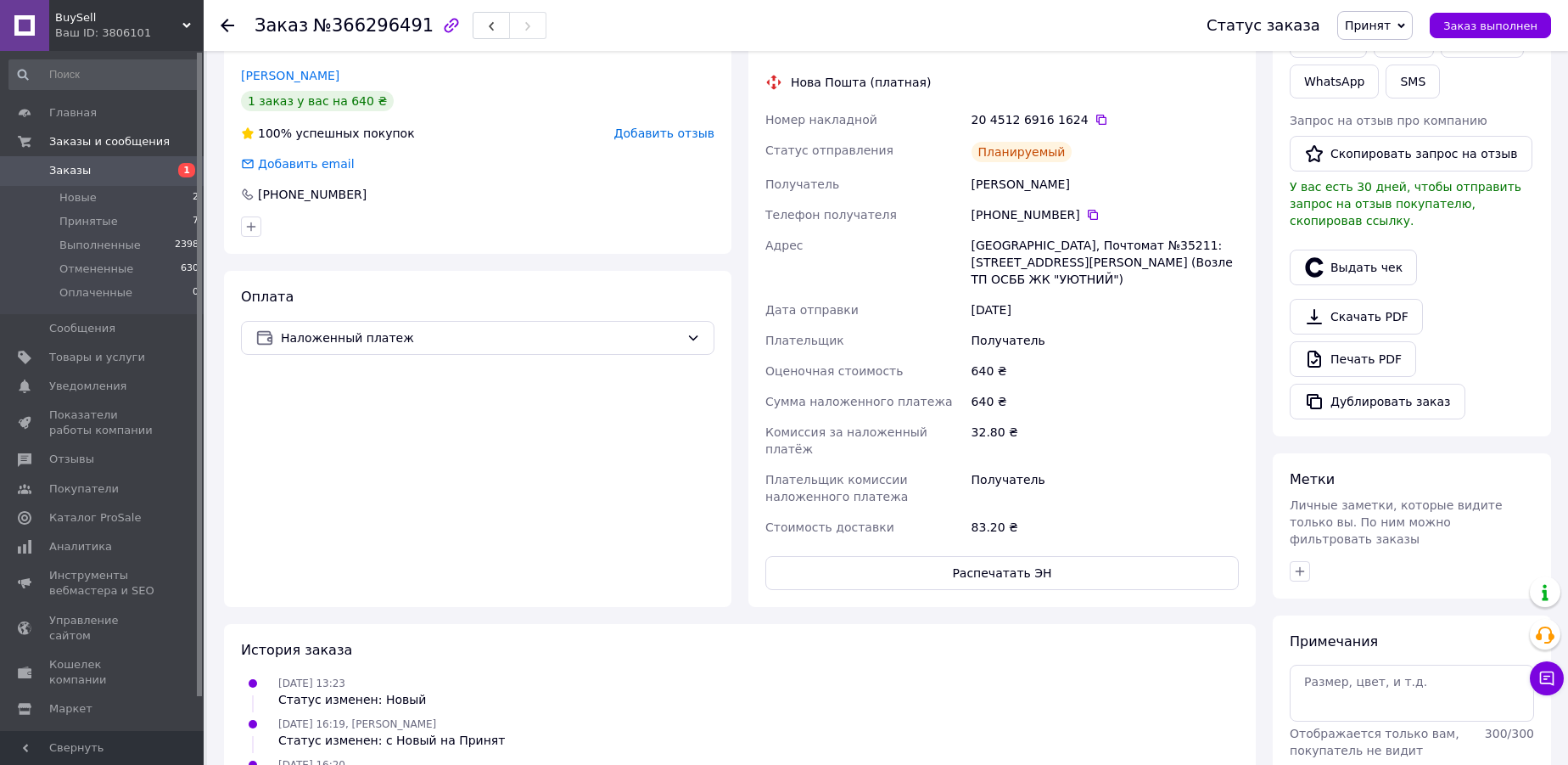
scroll to position [386, 0]
click at [1096, 114] on icon at bounding box center [1100, 118] width 10 height 10
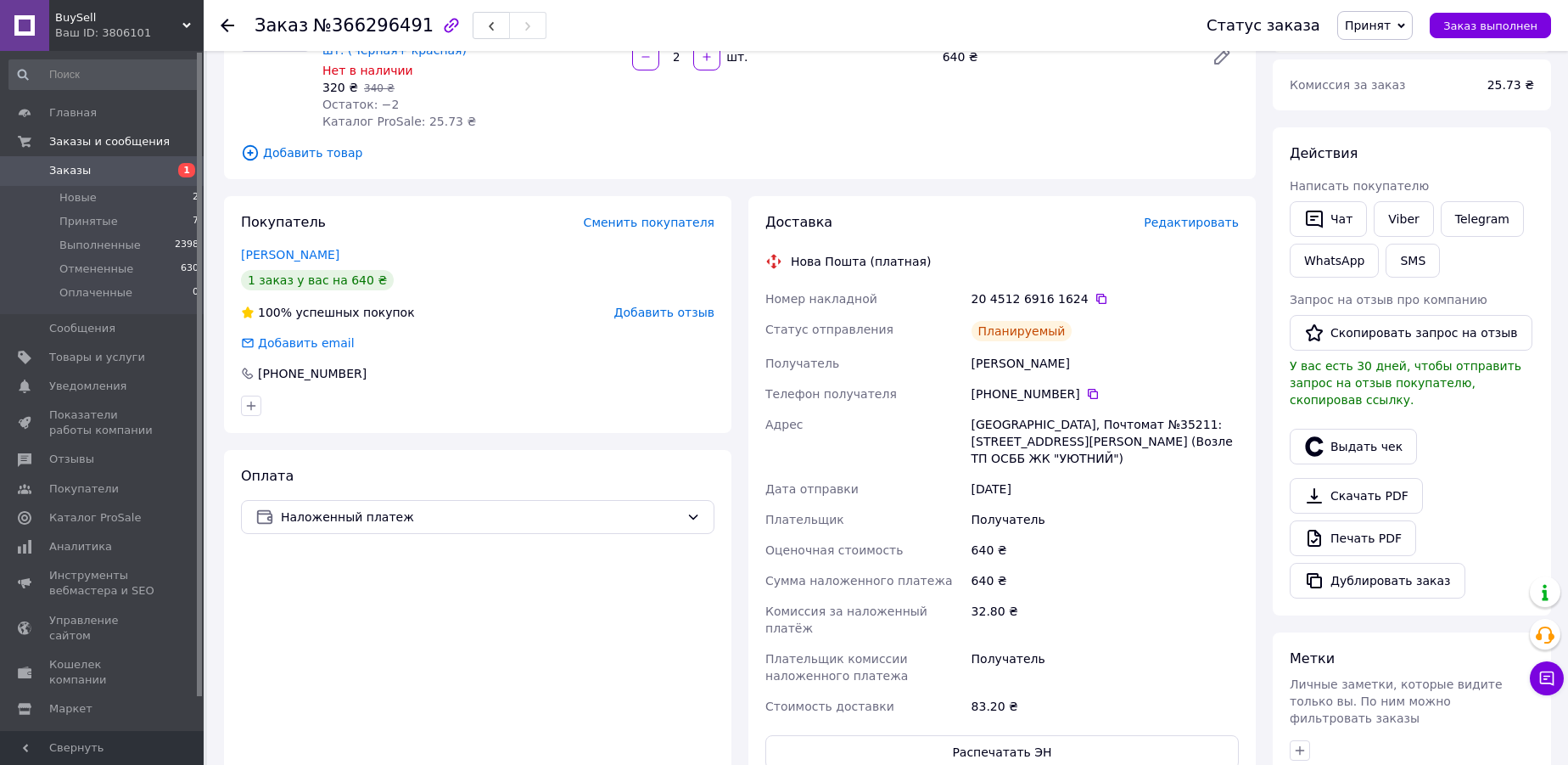
scroll to position [77, 0]
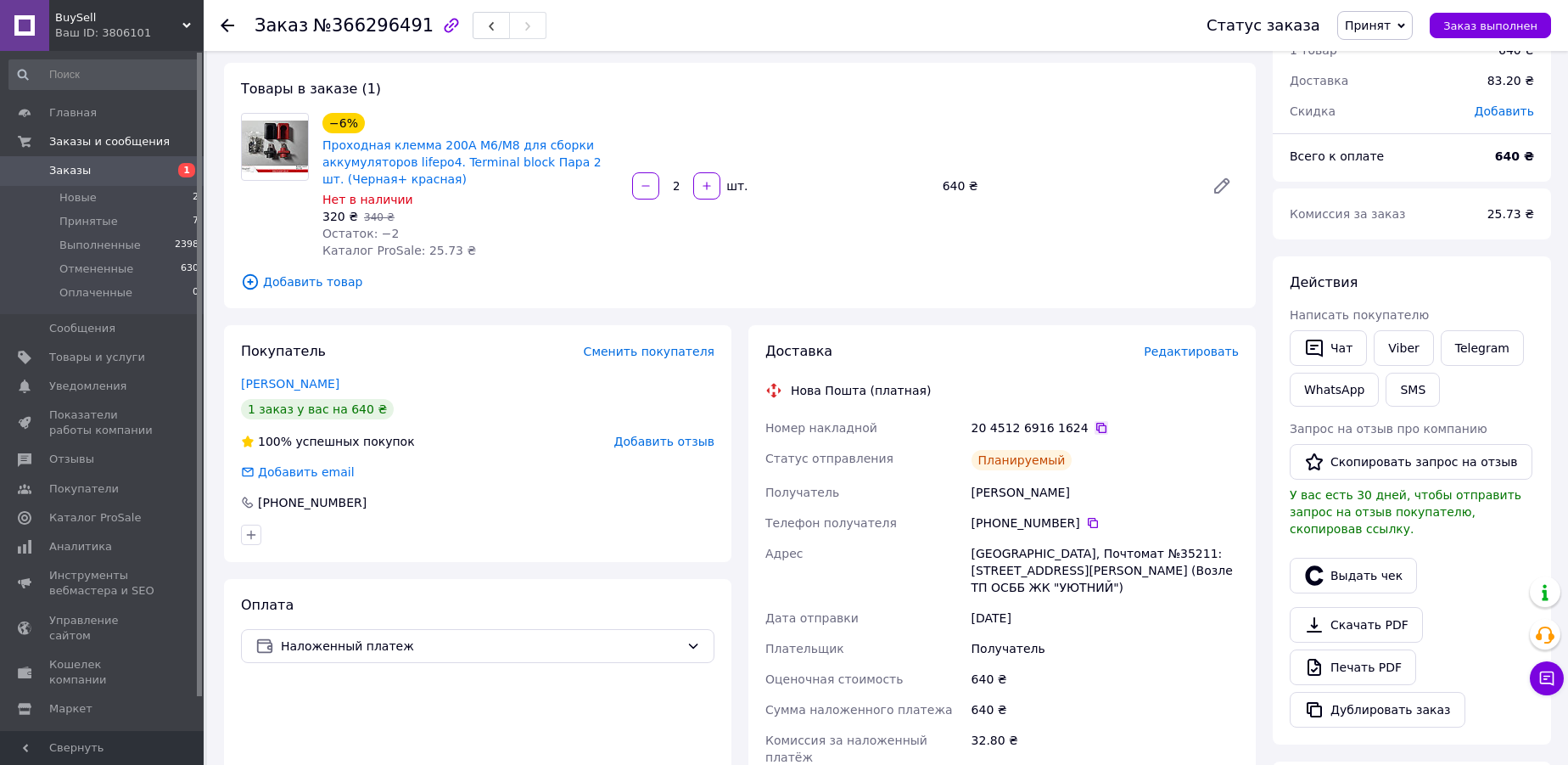
click at [1095, 424] on icon at bounding box center [1101, 427] width 14 height 14
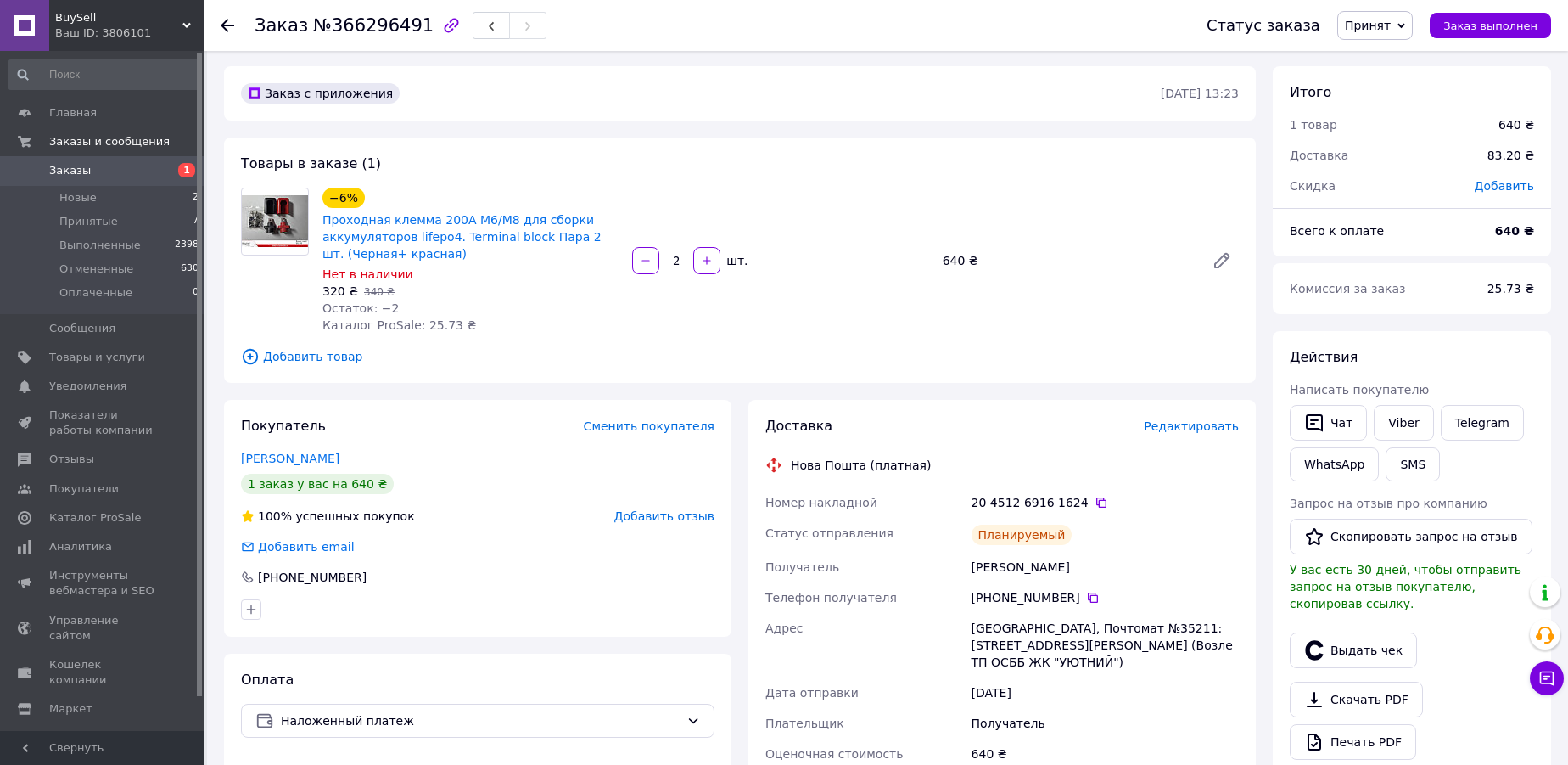
scroll to position [0, 0]
click at [228, 25] on use at bounding box center [227, 25] width 14 height 14
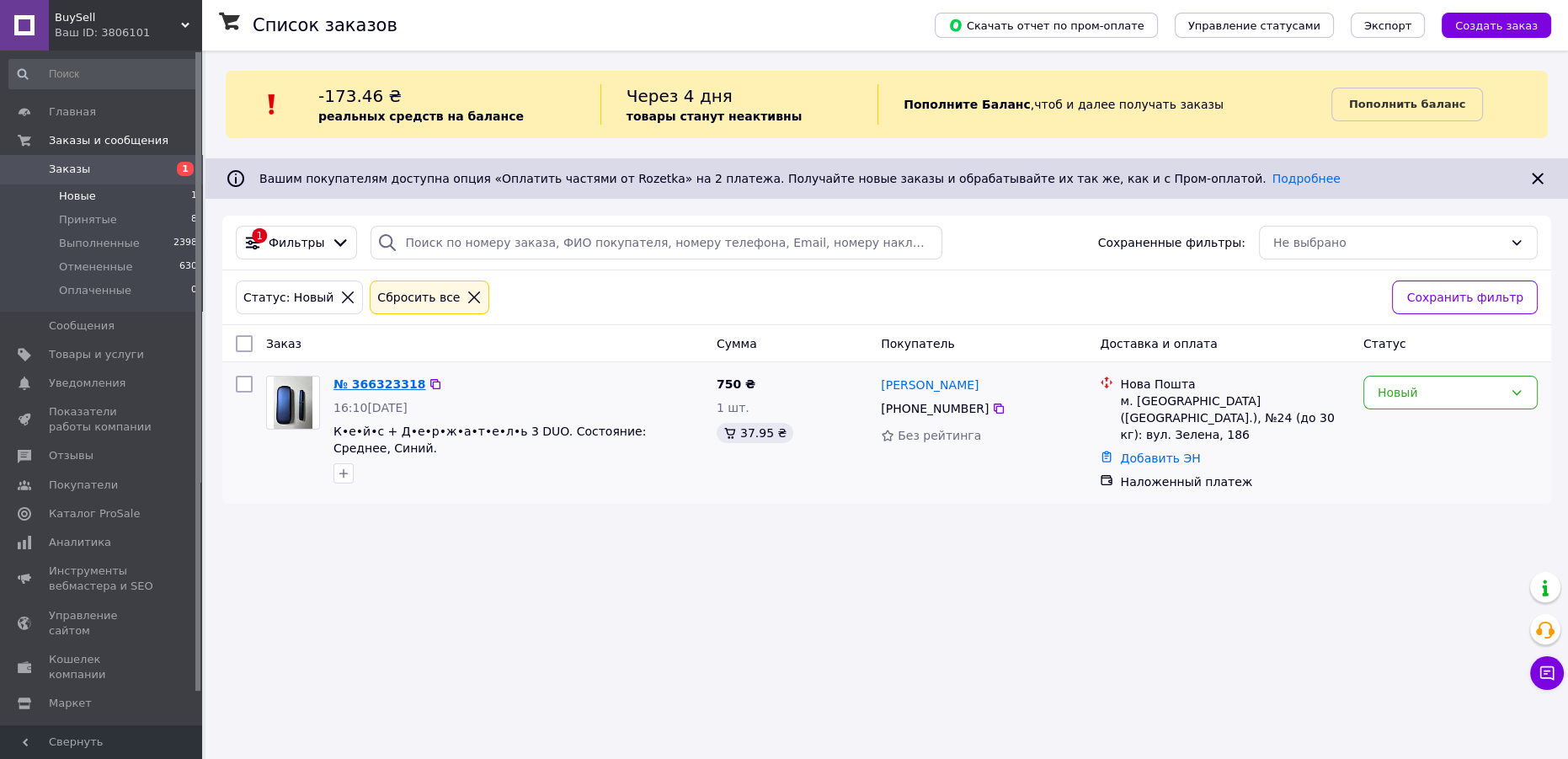
click at [373, 384] on link "№ 366323318" at bounding box center [379, 384] width 92 height 14
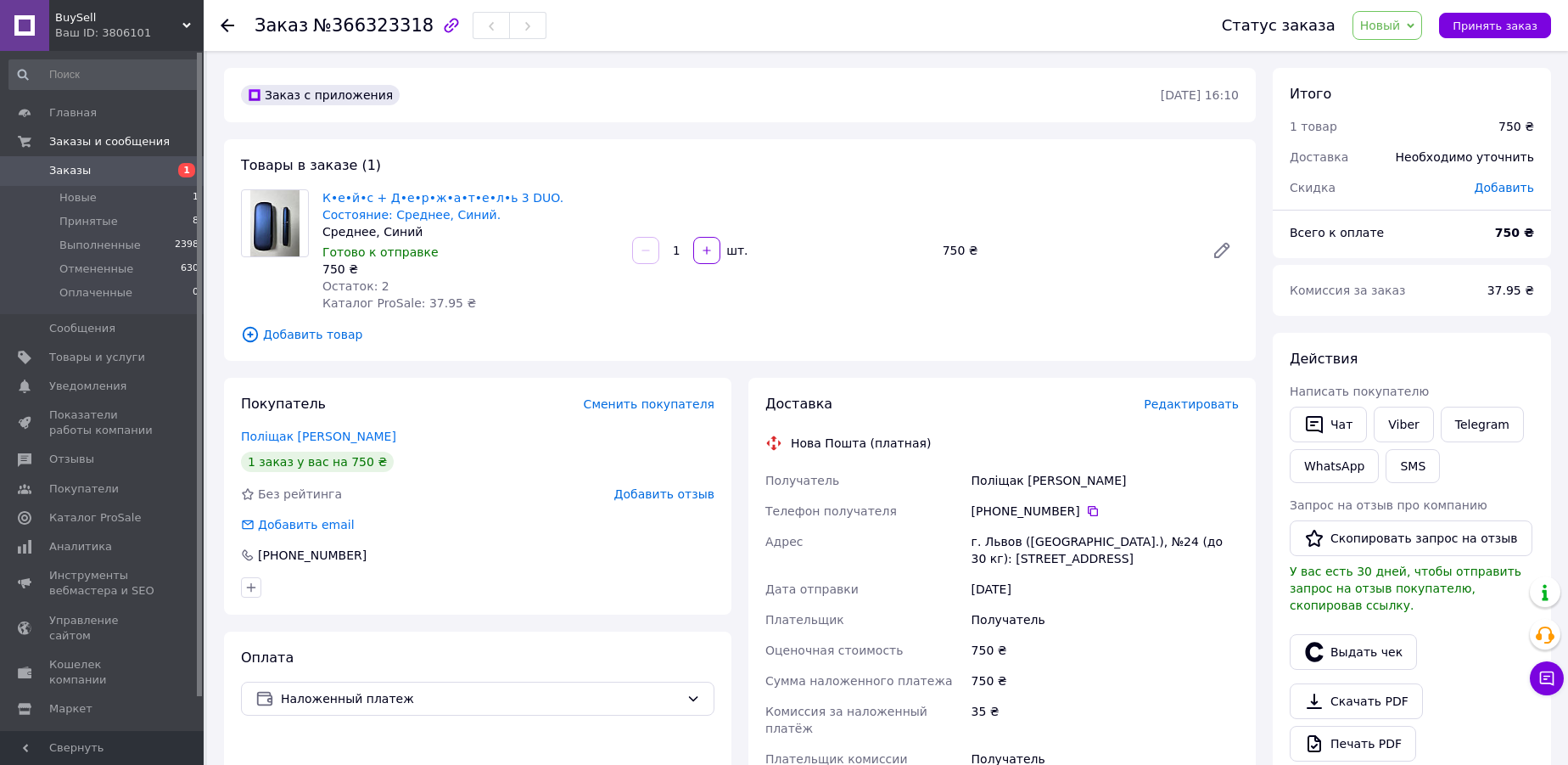
click at [1400, 26] on span "Новый" at bounding box center [1381, 25] width 41 height 14
click at [1396, 53] on li "Принят" at bounding box center [1398, 60] width 90 height 26
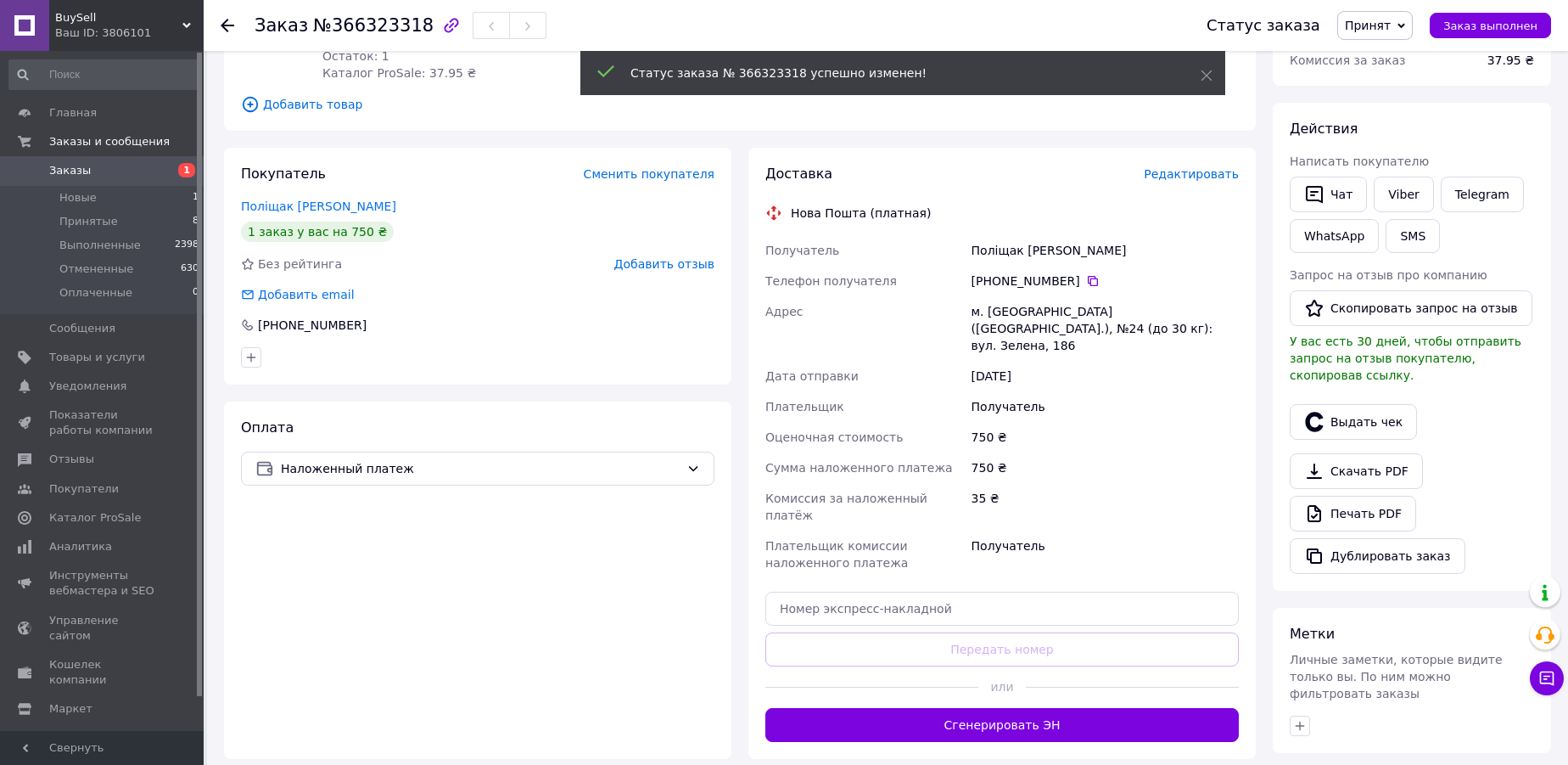
scroll to position [231, 0]
click at [984, 707] on button "Сгенерировать ЭН" at bounding box center [1002, 723] width 473 height 34
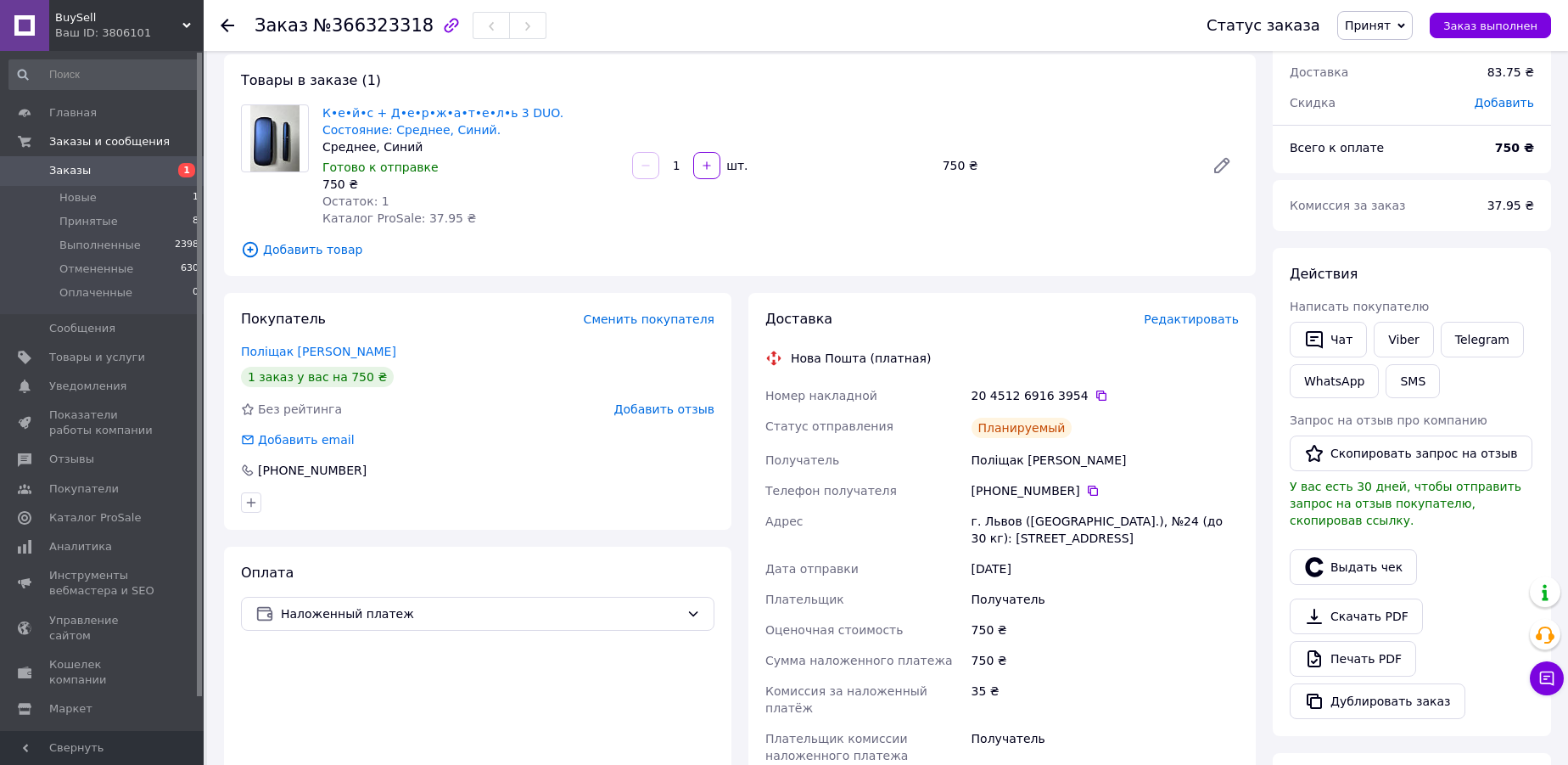
scroll to position [77, 0]
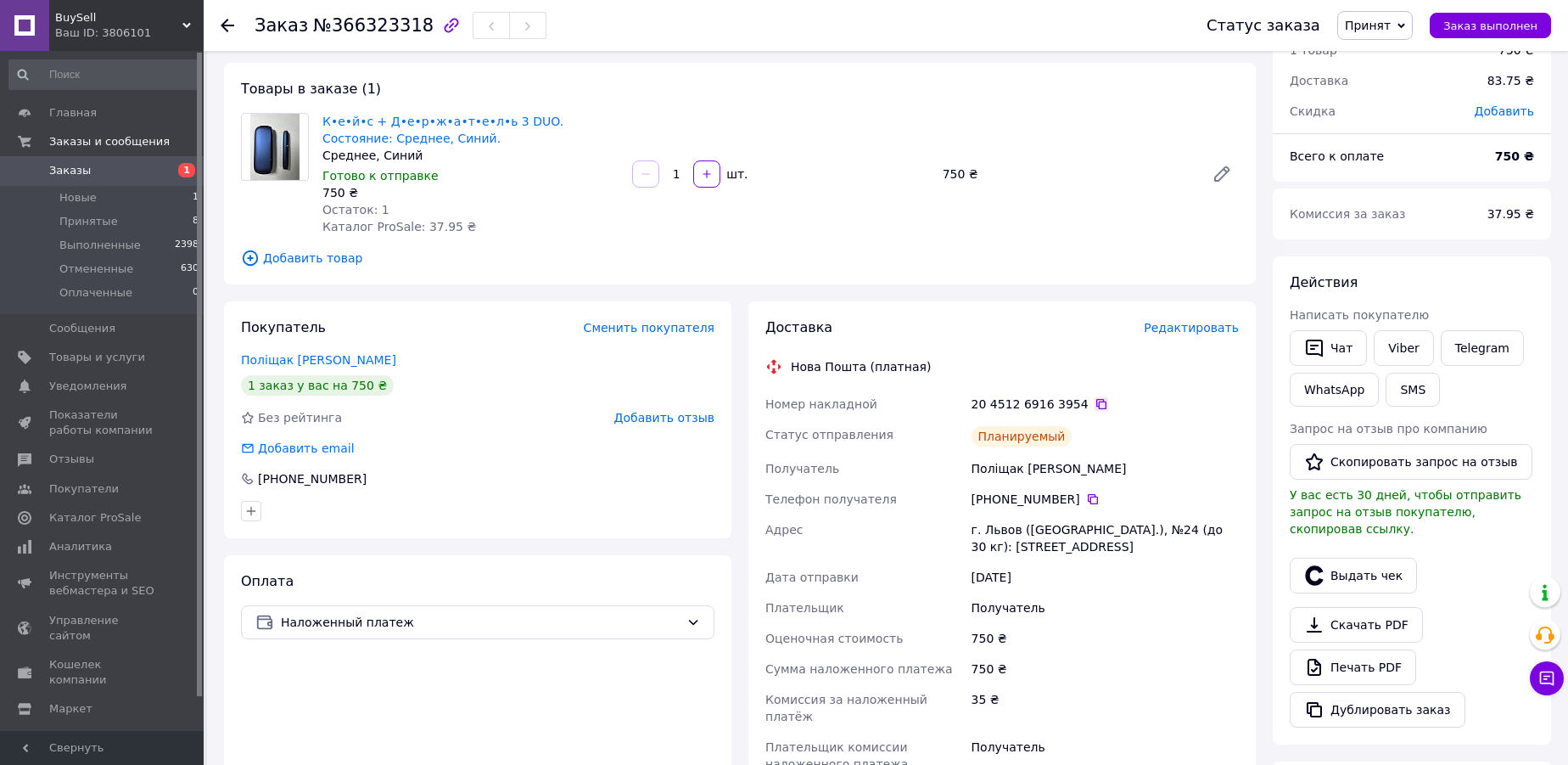
click at [1096, 406] on icon at bounding box center [1100, 403] width 10 height 10
click at [1095, 404] on icon at bounding box center [1101, 403] width 14 height 14
click at [1467, 267] on div "Действия Написать покупателю   Чат Viber Telegram WhatsApp SMS Запрос на отзыв …" at bounding box center [1412, 500] width 279 height 488
click at [224, 24] on use at bounding box center [227, 25] width 14 height 14
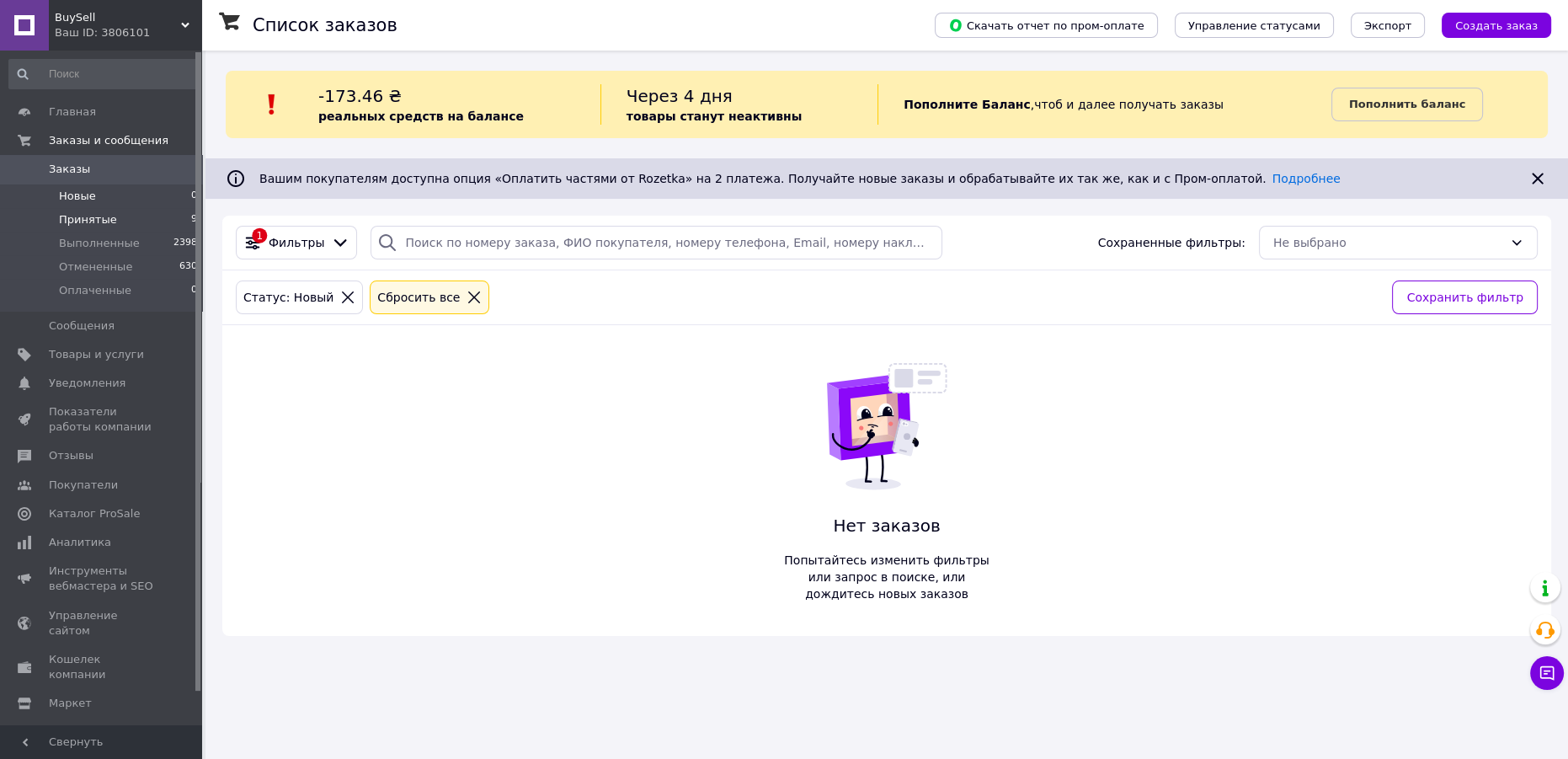
click at [85, 219] on span "Принятые" at bounding box center [87, 220] width 58 height 16
